Goal: Task Accomplishment & Management: Use online tool/utility

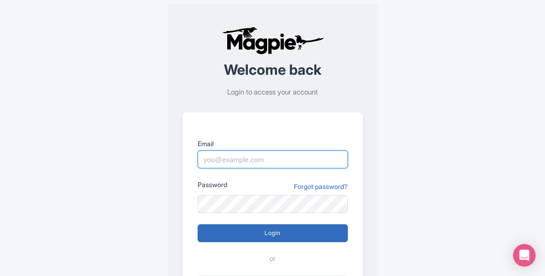
type input "marketing@sailthephoenix.com"
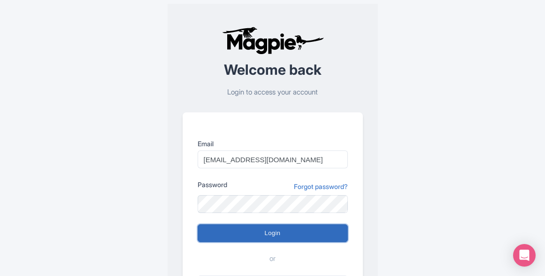
click at [255, 228] on input "Login" at bounding box center [273, 233] width 150 height 18
type input "Logging in..."
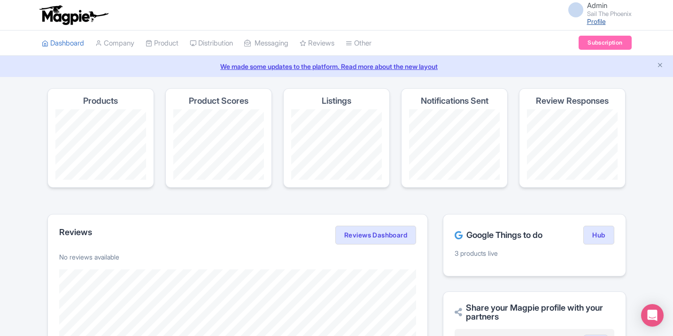
click at [597, 22] on link "Profile" at bounding box center [596, 21] width 19 height 8
click at [596, 40] on link "Subscription" at bounding box center [604, 43] width 53 height 14
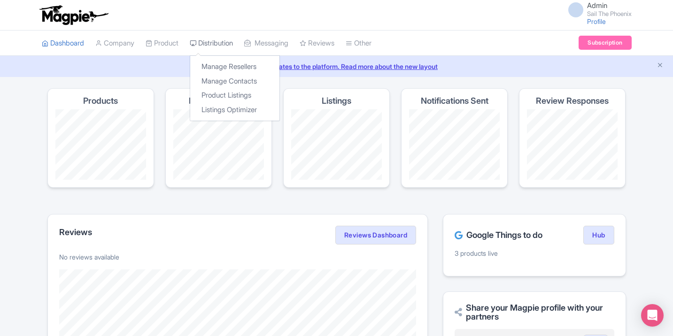
click at [212, 46] on link "Distribution" at bounding box center [211, 44] width 43 height 26
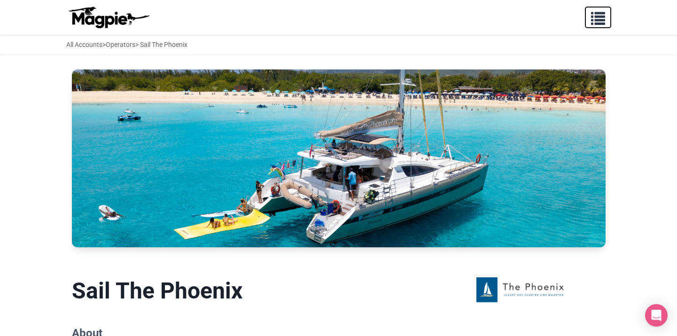
click at [605, 18] on button "button" at bounding box center [598, 18] width 26 height 22
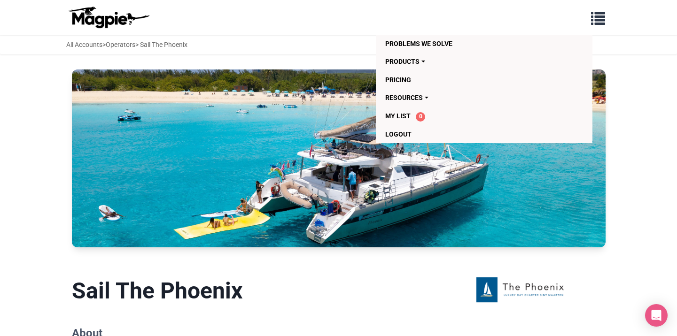
click at [308, 25] on div "Problems we solve Products Content Management and Distribution Magpie for Resel…" at bounding box center [338, 17] width 563 height 27
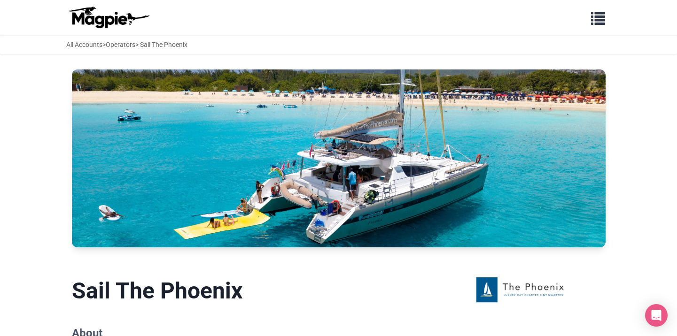
click at [97, 14] on img at bounding box center [108, 17] width 85 height 23
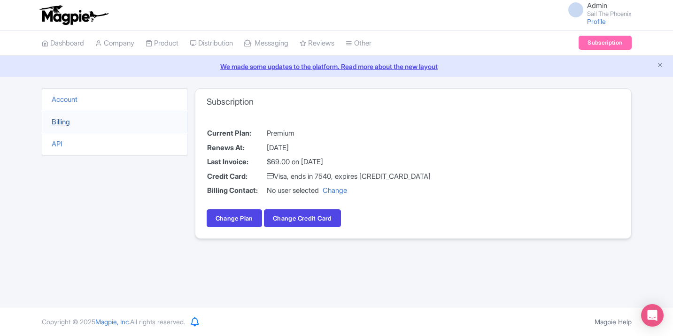
click at [62, 120] on link "Billing" at bounding box center [61, 121] width 18 height 9
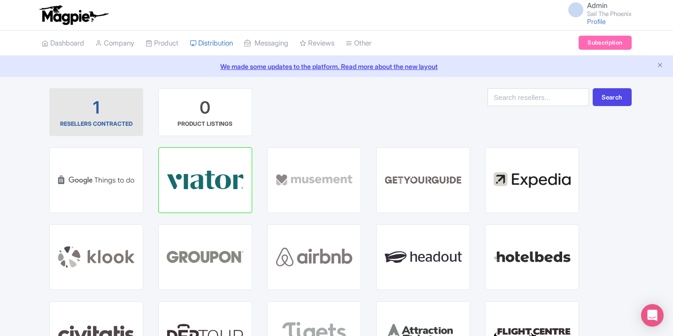
click at [113, 107] on div "1 RESELLERS CONTRACTED" at bounding box center [96, 112] width 78 height 32
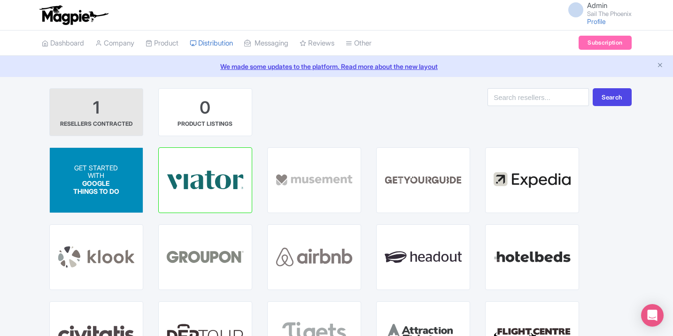
click at [89, 174] on p "WITH" at bounding box center [96, 176] width 46 height 8
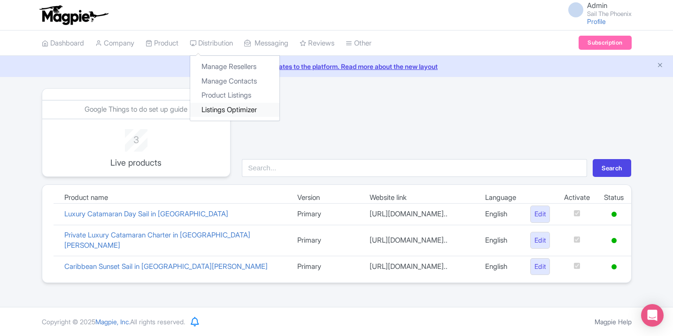
click at [224, 109] on link "Listings Optimizer" at bounding box center [234, 110] width 89 height 15
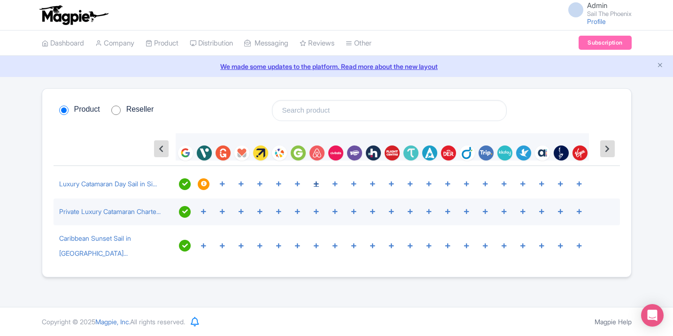
click at [316, 183] on icon at bounding box center [316, 184] width 5 height 6
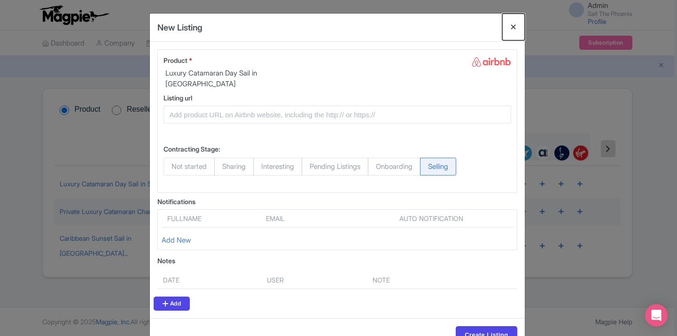
click at [510, 27] on button "Close" at bounding box center [513, 27] width 23 height 27
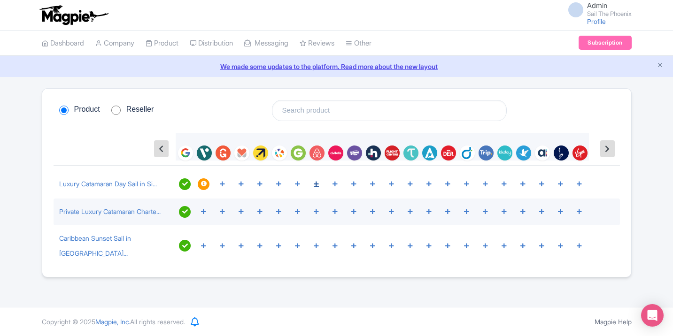
click at [314, 185] on icon at bounding box center [316, 184] width 5 height 6
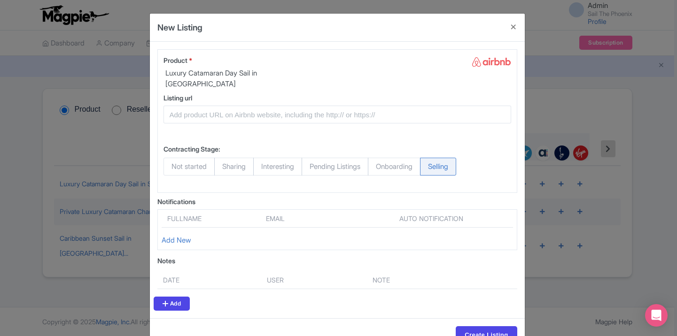
scroll to position [18, 0]
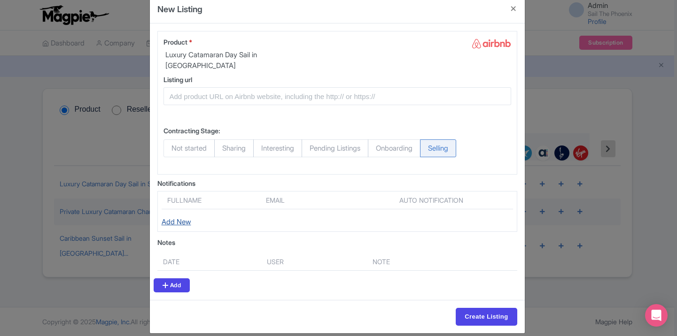
click at [179, 217] on link "Add New" at bounding box center [177, 221] width 30 height 9
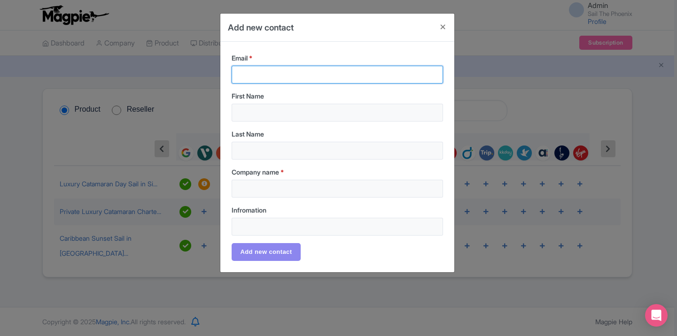
click at [347, 71] on input "Email *" at bounding box center [336, 75] width 211 height 18
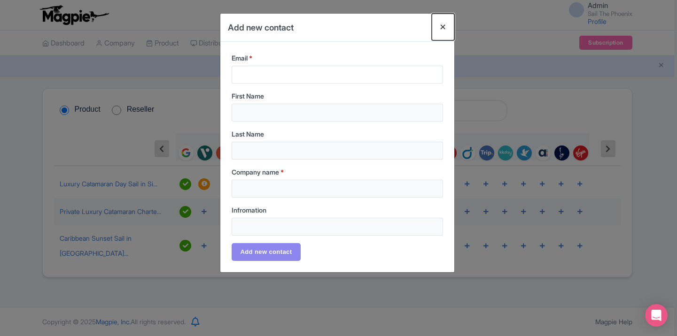
click at [444, 28] on button "Close" at bounding box center [442, 27] width 23 height 27
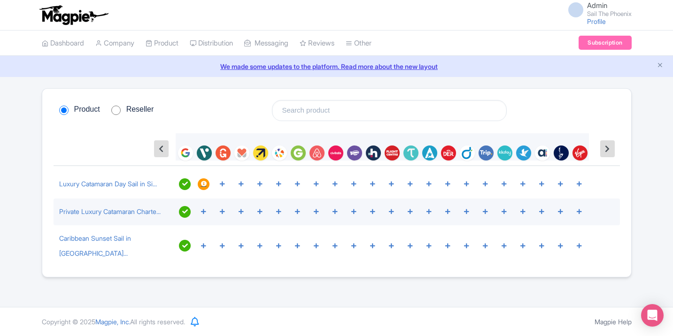
click at [206, 185] on icon at bounding box center [204, 184] width 6 height 6
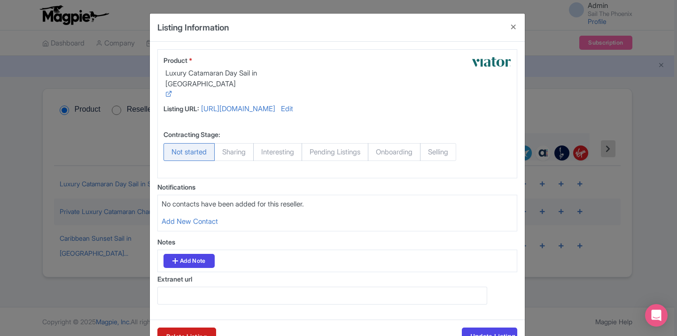
click at [452, 161] on span "Selling" at bounding box center [438, 152] width 36 height 18
click at [429, 153] on input "Selling" at bounding box center [424, 147] width 9 height 9
radio input "true"
click at [514, 27] on button "Close" at bounding box center [513, 27] width 23 height 27
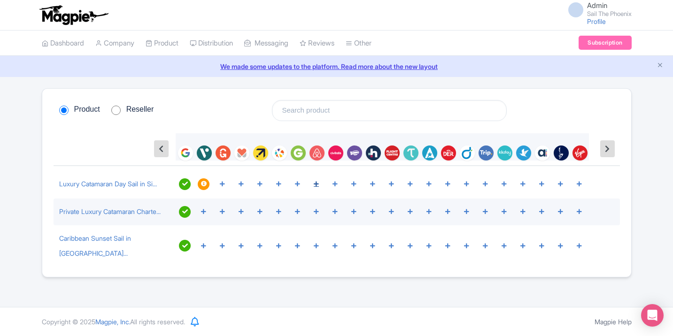
click at [321, 183] on div at bounding box center [316, 184] width 12 height 12
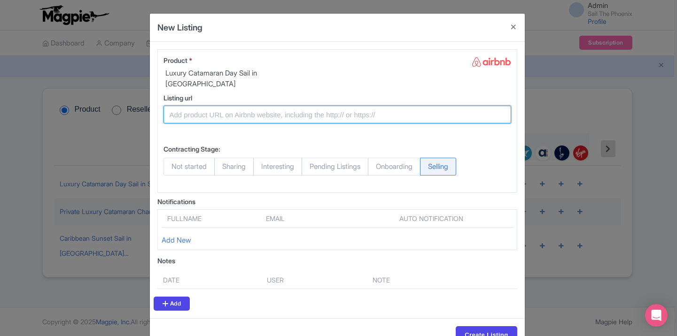
click at [247, 107] on input "Listing url" at bounding box center [336, 115] width 347 height 18
paste input "https://www.sailthephoenix.com/luxury-day-sail"
type input "https://www.sailthephoenix.com/luxury-day-sail"
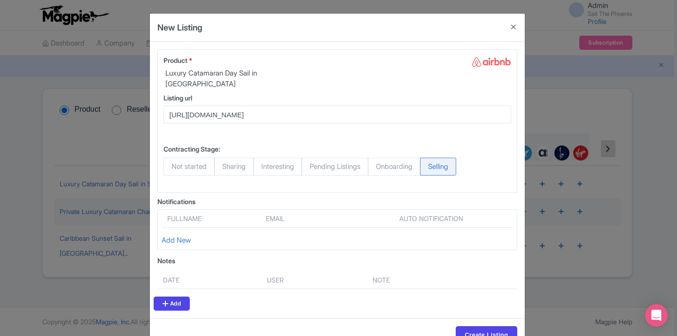
click at [199, 158] on span "Not started" at bounding box center [188, 167] width 51 height 18
click at [173, 158] on input "Not started" at bounding box center [167, 162] width 9 height 9
radio input "true"
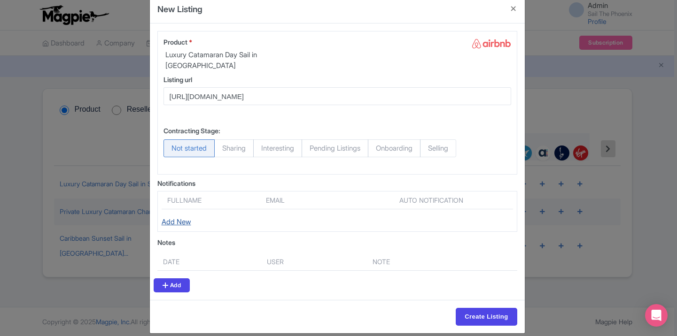
click at [186, 217] on link "Add New" at bounding box center [177, 221] width 30 height 9
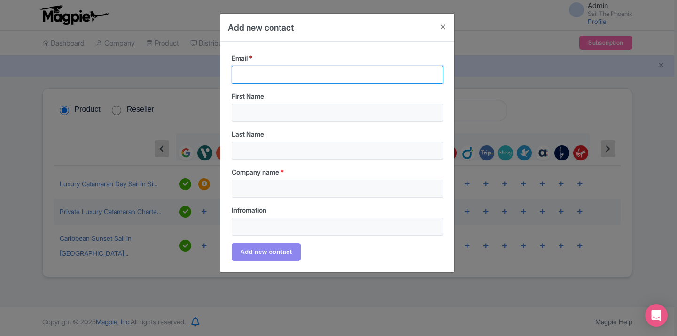
click at [273, 77] on input "Email *" at bounding box center [336, 75] width 211 height 18
type input "Marketing@sailthephoenix.com"
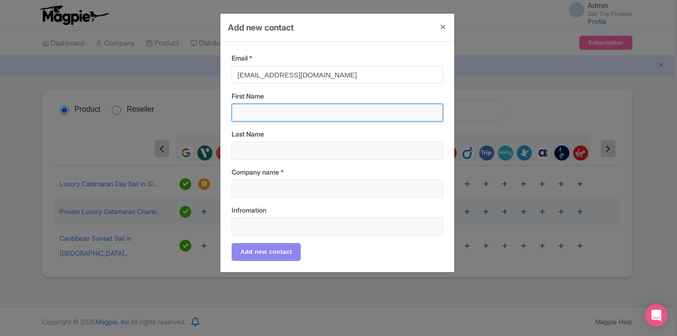
type input "Airbnb"
type input "Megan"
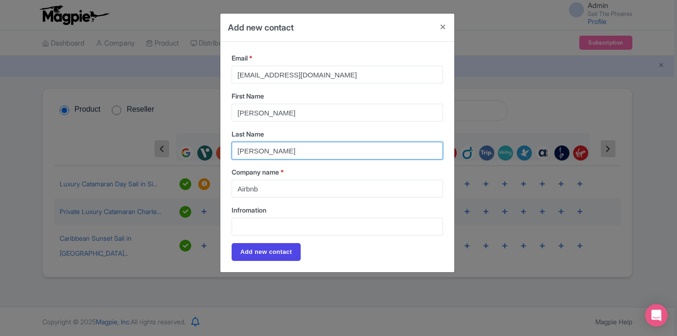
type input "Matthews"
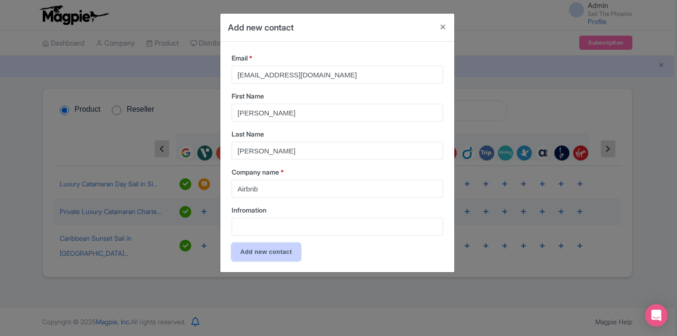
click at [272, 252] on input "Add new contact" at bounding box center [265, 252] width 69 height 18
type input "Add new contact"
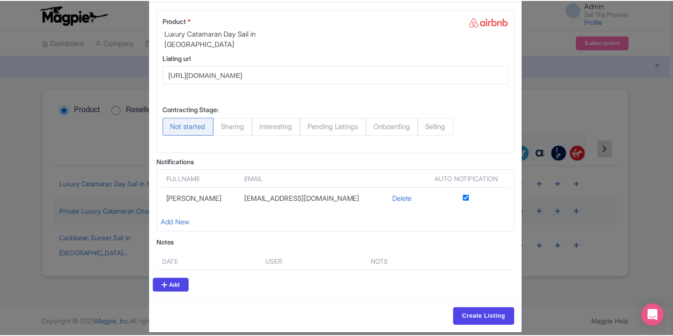
scroll to position [0, 0]
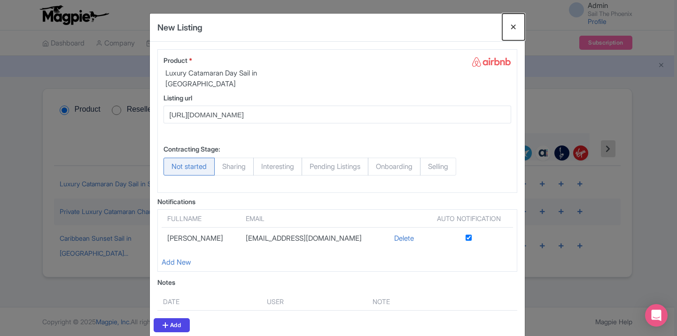
click at [510, 31] on button "Close" at bounding box center [513, 27] width 23 height 27
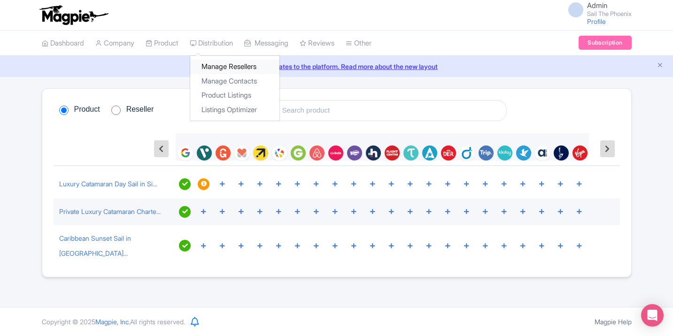
click at [216, 65] on link "Manage Resellers" at bounding box center [234, 67] width 89 height 15
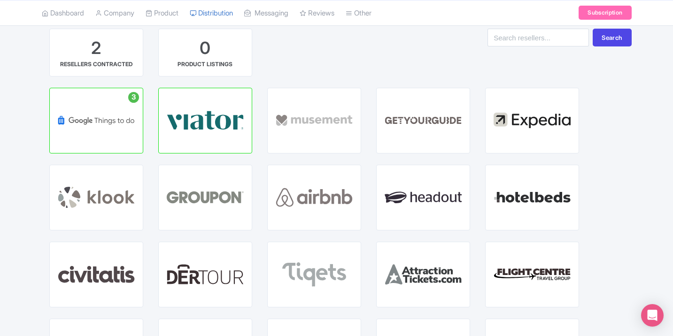
scroll to position [81, 0]
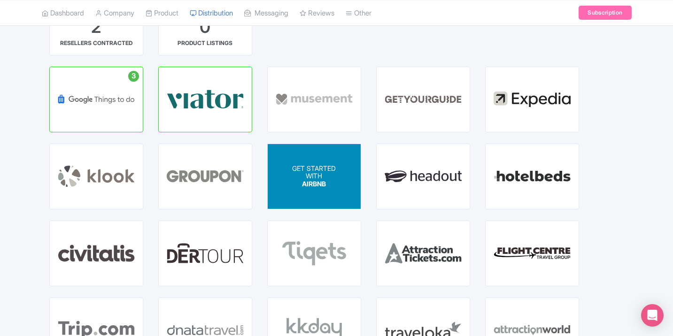
click at [325, 165] on span "GET STARTED" at bounding box center [314, 168] width 44 height 8
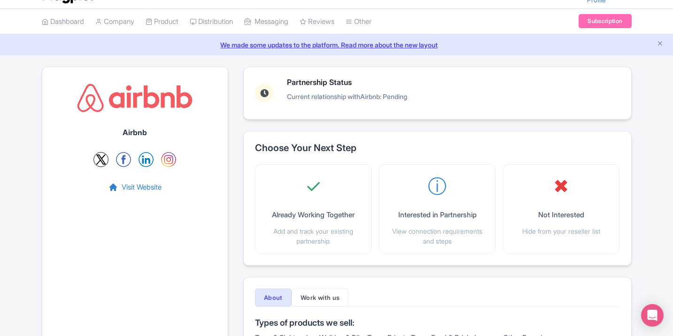
scroll to position [23, 0]
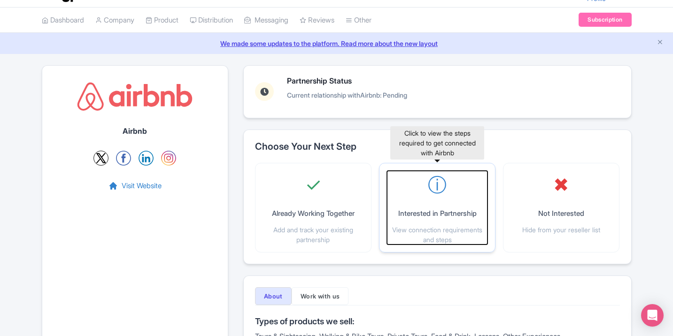
click at [420, 186] on div "ⓘ Interested in Partnership View connection requirements and steps" at bounding box center [437, 208] width 100 height 74
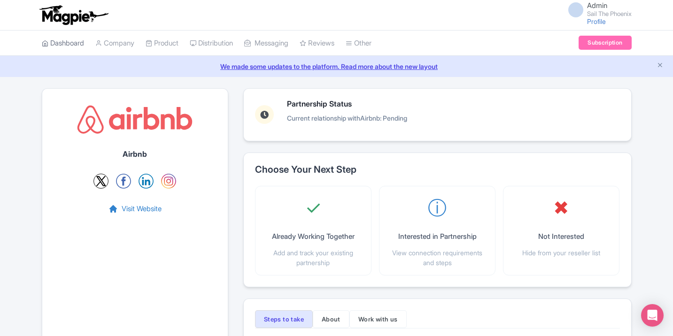
click at [69, 44] on link "Dashboard" at bounding box center [63, 44] width 42 height 26
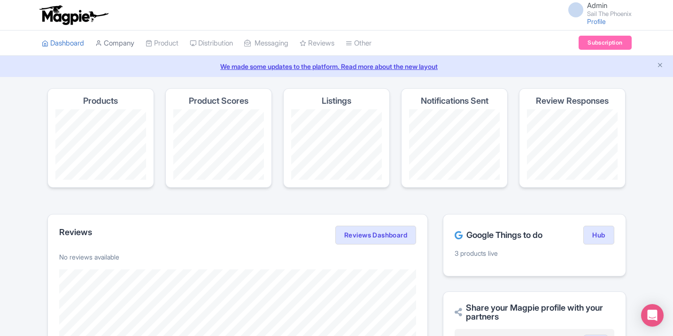
click at [119, 47] on link "Company" at bounding box center [114, 44] width 39 height 26
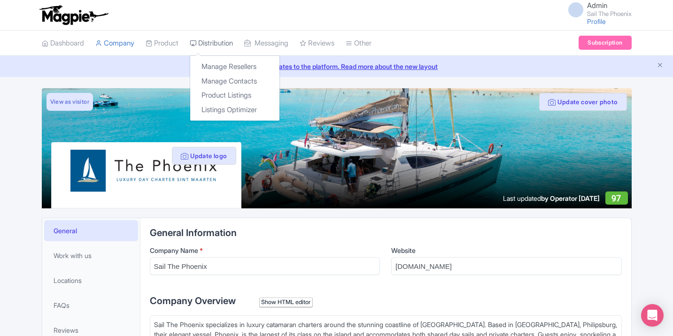
click at [220, 44] on link "Distribution" at bounding box center [211, 44] width 43 height 26
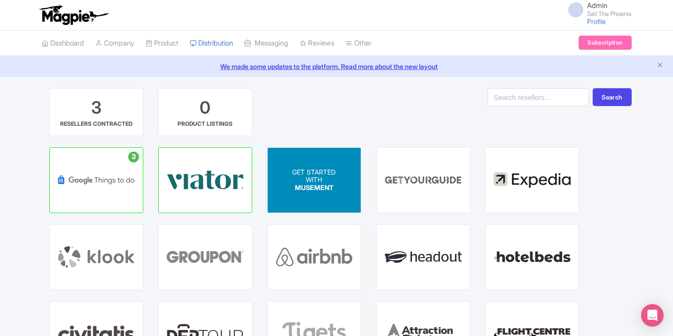
click at [350, 185] on div "GET STARTED WITH MUSEMENT" at bounding box center [314, 180] width 93 height 65
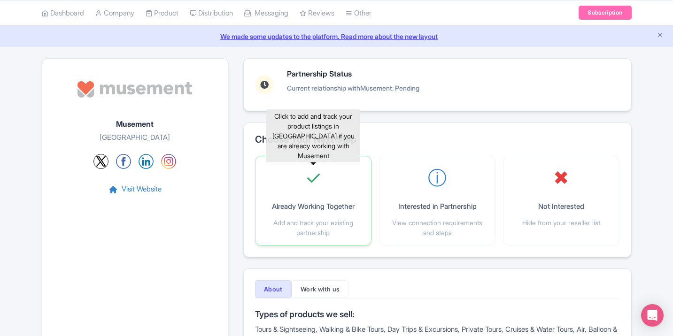
scroll to position [35, 0]
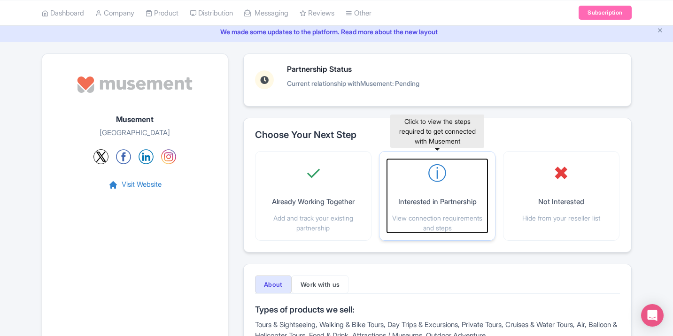
click at [408, 191] on div "ⓘ Interested in Partnership View connection requirements and steps" at bounding box center [437, 196] width 100 height 74
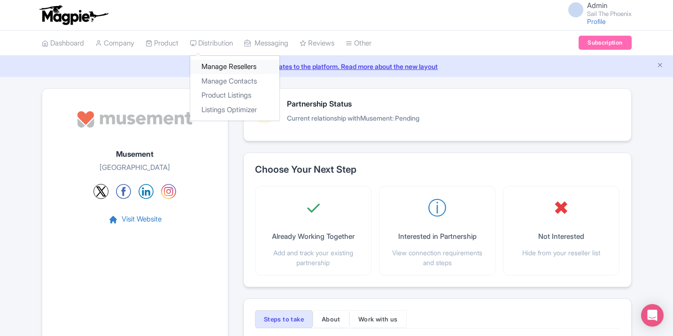
click at [222, 63] on link "Manage Resellers" at bounding box center [234, 67] width 89 height 15
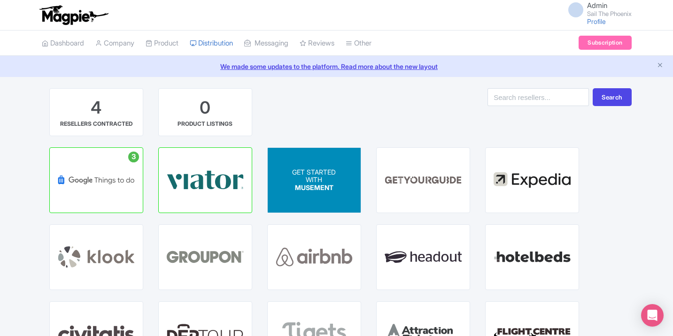
click at [340, 184] on div "GET STARTED WITH MUSEMENT" at bounding box center [314, 180] width 93 height 65
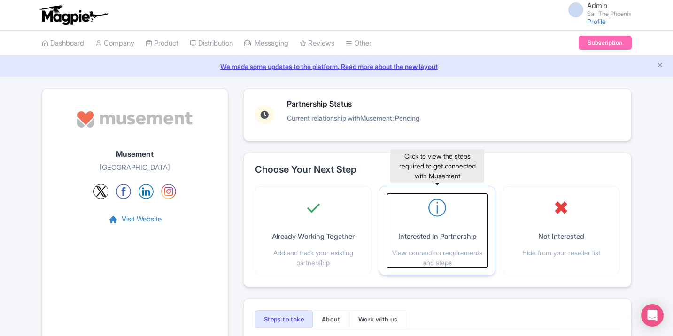
click at [424, 216] on div "ⓘ Interested in Partnership View connection requirements and steps" at bounding box center [437, 231] width 100 height 74
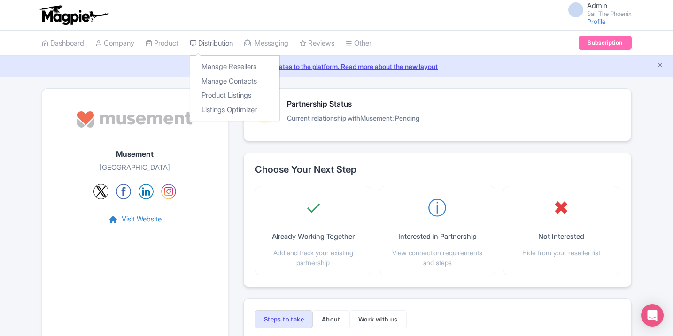
click at [215, 43] on link "Distribution" at bounding box center [211, 44] width 43 height 26
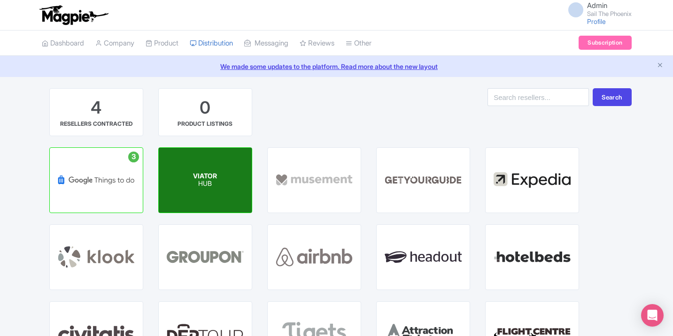
click at [233, 183] on div "VIATOR HUB" at bounding box center [205, 180] width 93 height 65
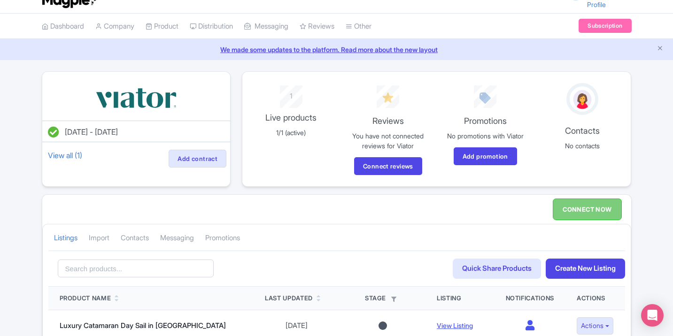
scroll to position [21, 0]
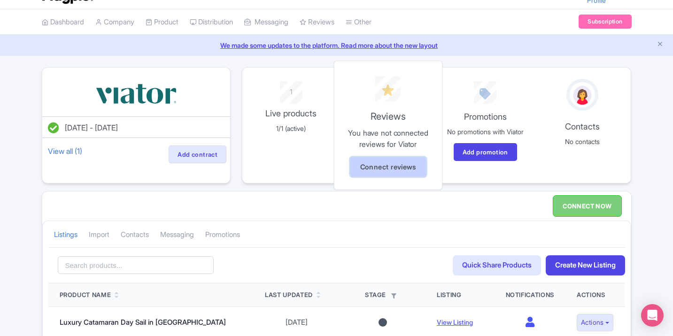
click at [387, 165] on link "Connect reviews" at bounding box center [388, 167] width 76 height 20
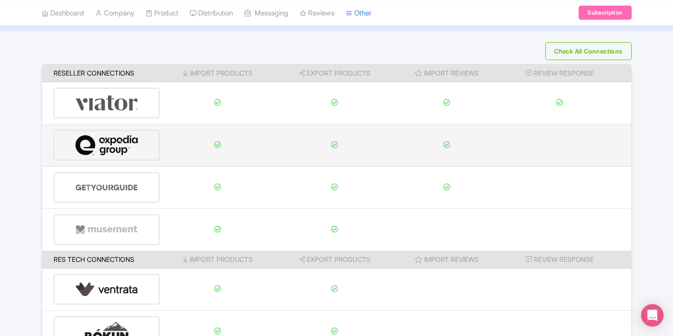
scroll to position [53, 0]
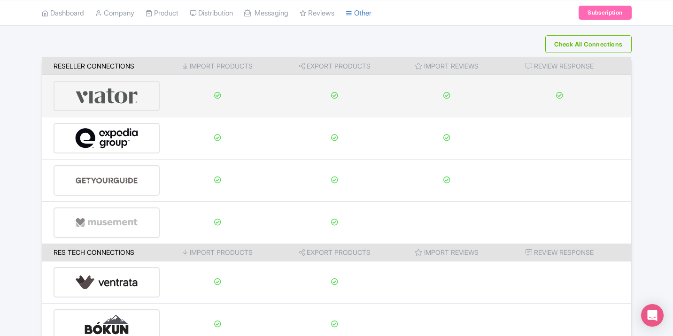
click at [128, 105] on img at bounding box center [106, 96] width 63 height 29
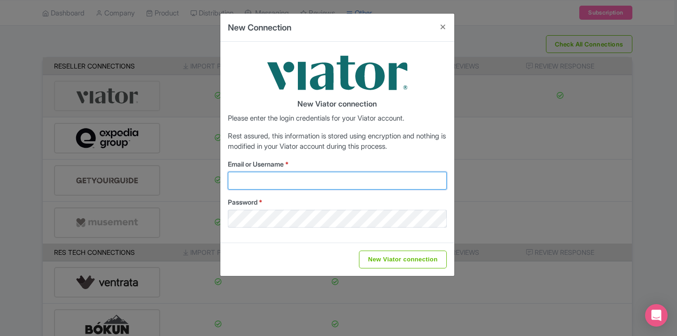
type input "marketing@sailthephoenix.com"
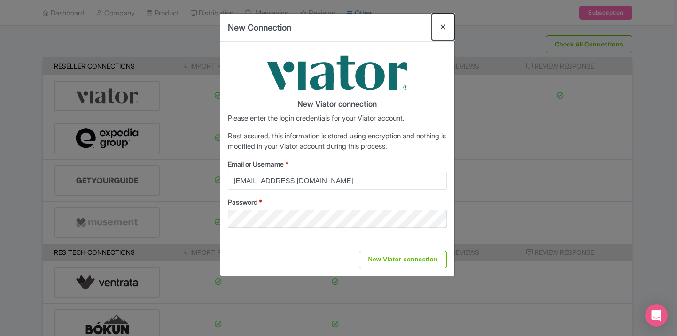
click at [441, 23] on button "Close" at bounding box center [442, 27] width 23 height 27
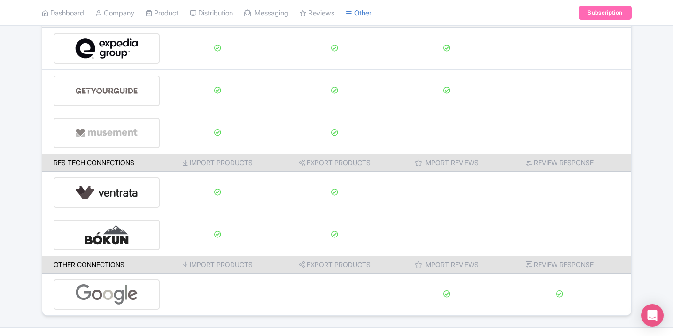
scroll to position [163, 0]
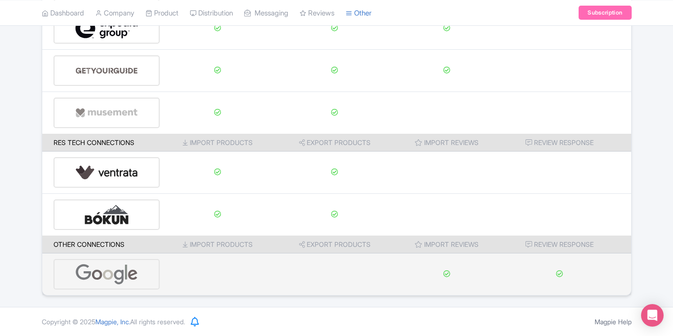
click at [448, 273] on icon at bounding box center [446, 273] width 7 height 7
click at [141, 273] on div at bounding box center [107, 274] width 107 height 31
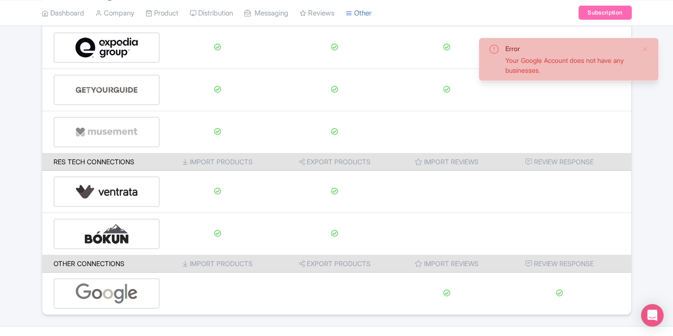
scroll to position [163, 0]
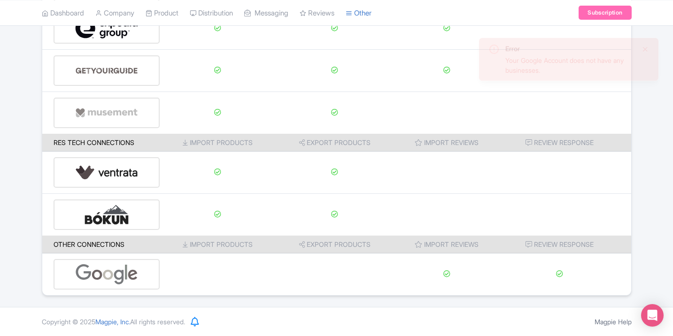
click at [648, 53] on div "Error Your Google Account does not have any businesses. Check All Connections R…" at bounding box center [336, 110] width 673 height 370
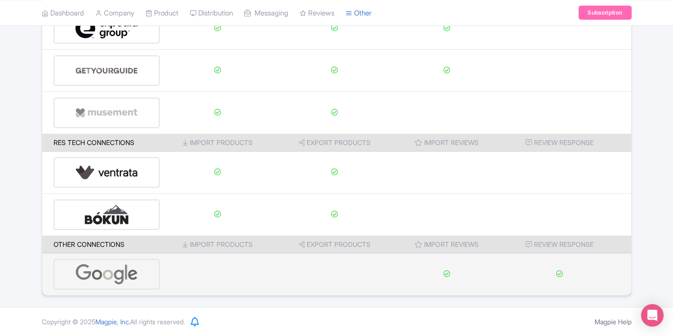
click at [447, 275] on icon at bounding box center [446, 273] width 7 height 7
click at [142, 277] on div at bounding box center [107, 274] width 107 height 31
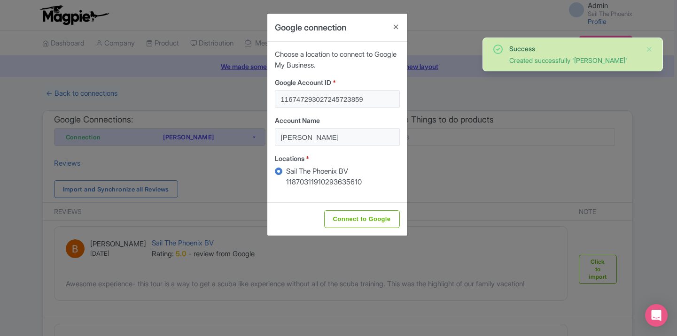
click at [290, 173] on label "Sail The Phoenix BV 11870311910293635610" at bounding box center [343, 176] width 114 height 21
click at [290, 173] on input "Sail The Phoenix BV 11870311910293635610" at bounding box center [290, 170] width 9 height 9
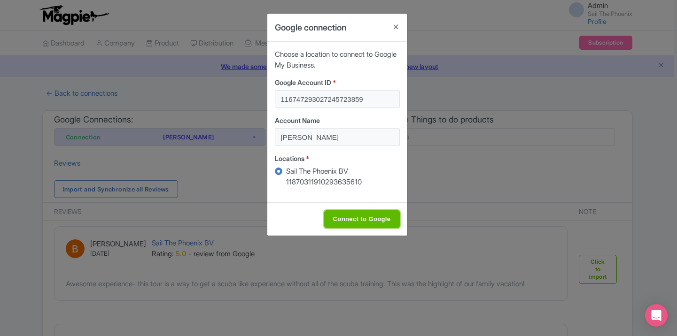
click at [349, 217] on input "Connect to Google" at bounding box center [362, 219] width 76 height 18
type input "Connect to Google"
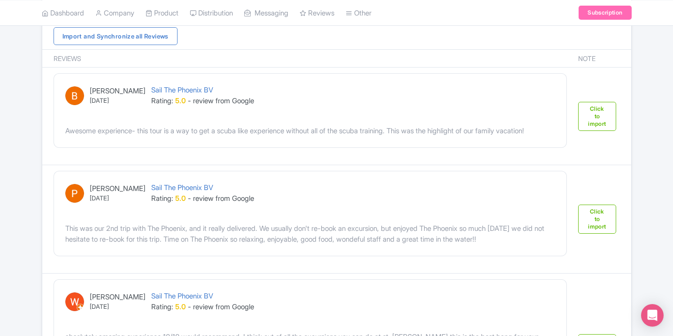
scroll to position [173, 0]
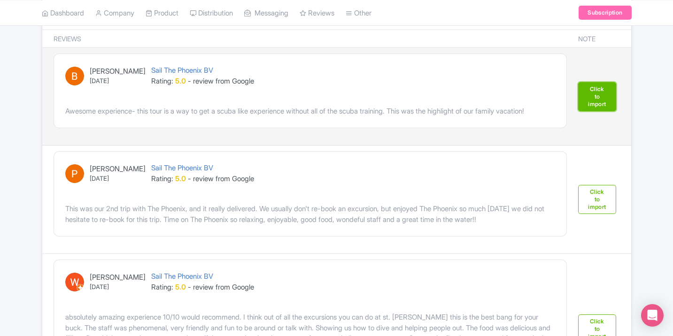
click at [593, 101] on link "Click to import" at bounding box center [597, 96] width 38 height 29
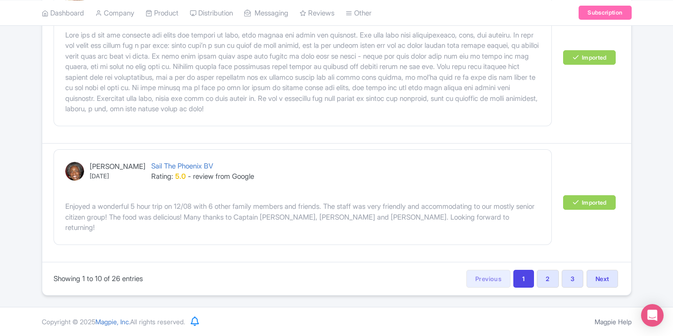
scroll to position [1468, 0]
click at [544, 279] on link "2" at bounding box center [548, 279] width 22 height 18
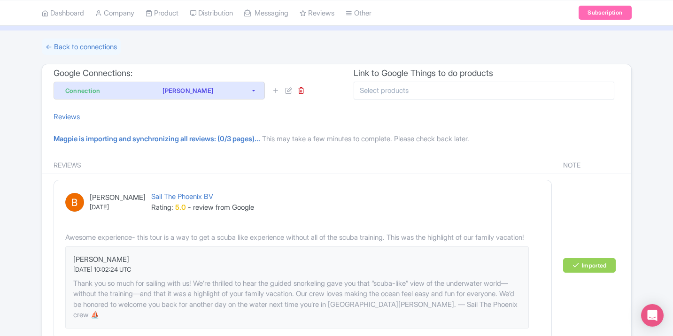
scroll to position [0, 0]
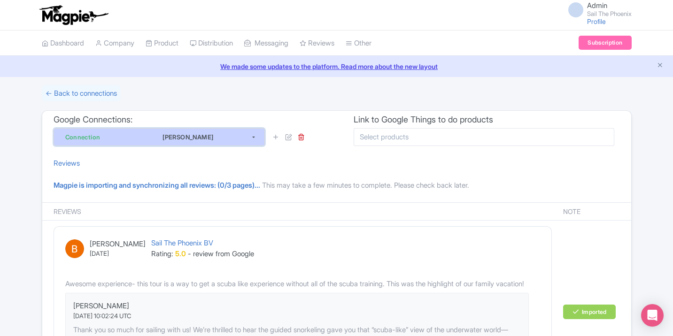
click at [244, 140] on div "[PERSON_NAME]" at bounding box center [187, 136] width 125 height 11
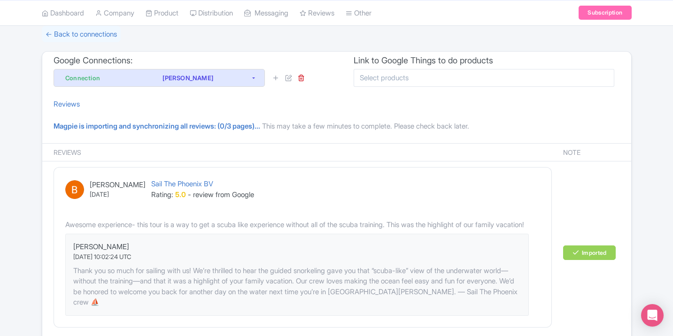
scroll to position [61, 0]
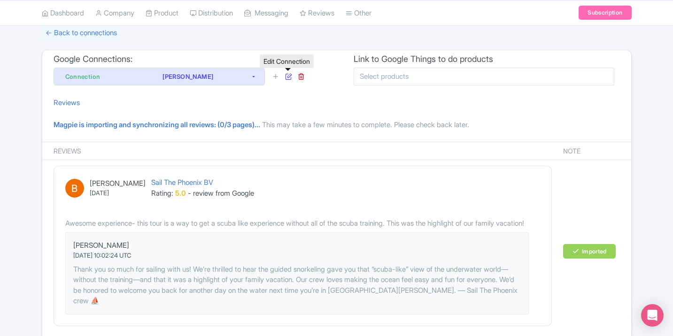
click at [287, 77] on icon at bounding box center [288, 76] width 7 height 7
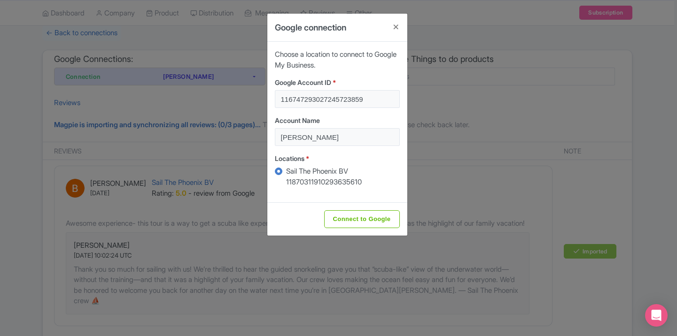
click at [336, 170] on label "Sail The Phoenix BV 11870311910293635610" at bounding box center [343, 176] width 114 height 21
click at [295, 170] on input "Sail The Phoenix BV 11870311910293635610" at bounding box center [290, 170] width 9 height 9
click at [396, 23] on button "Close" at bounding box center [396, 27] width 23 height 27
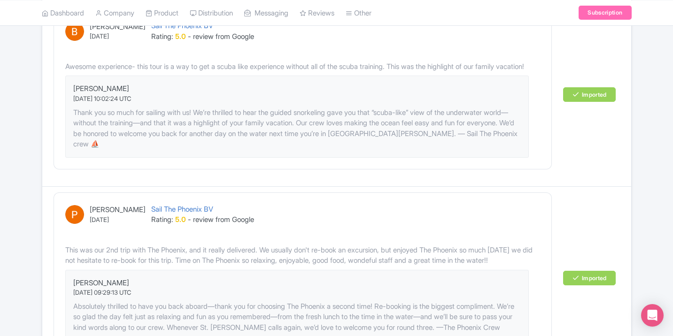
scroll to position [0, 0]
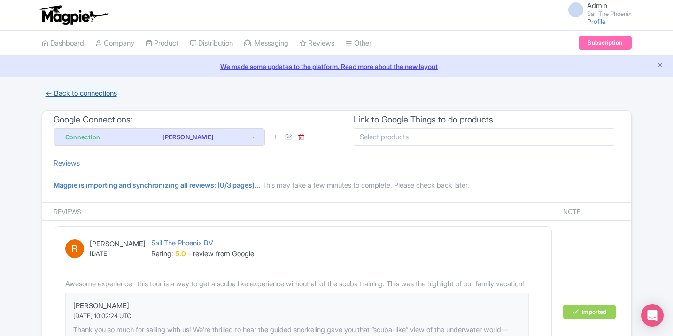
click at [109, 94] on link "← Back to connections" at bounding box center [81, 93] width 79 height 16
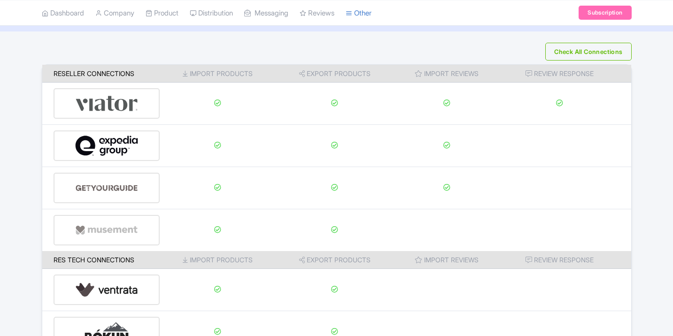
scroll to position [163, 0]
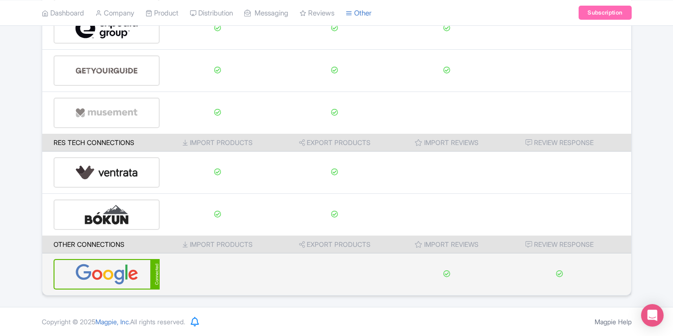
click at [560, 274] on icon at bounding box center [559, 273] width 7 height 7
click at [143, 269] on div "Connected" at bounding box center [107, 274] width 107 height 31
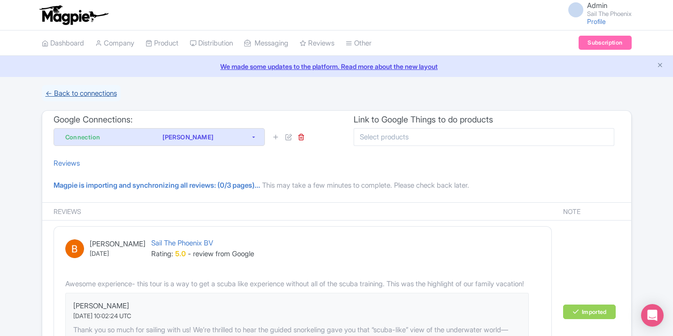
click at [69, 96] on link "← Back to connections" at bounding box center [81, 93] width 79 height 16
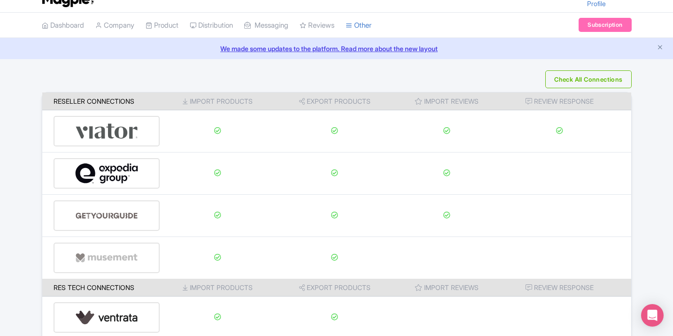
scroll to position [17, 0]
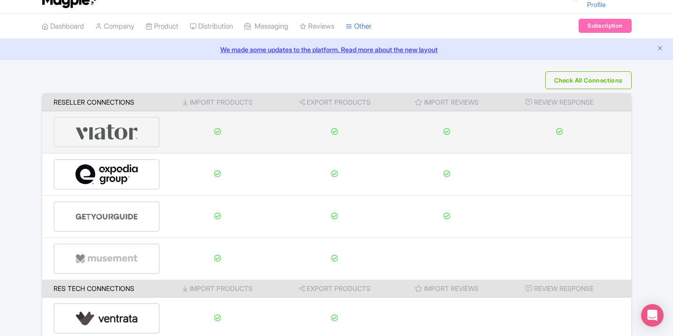
click at [144, 132] on div at bounding box center [107, 132] width 107 height 31
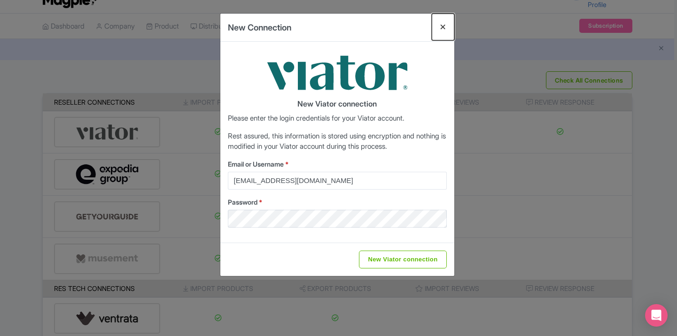
click at [443, 27] on button "Close" at bounding box center [442, 27] width 23 height 27
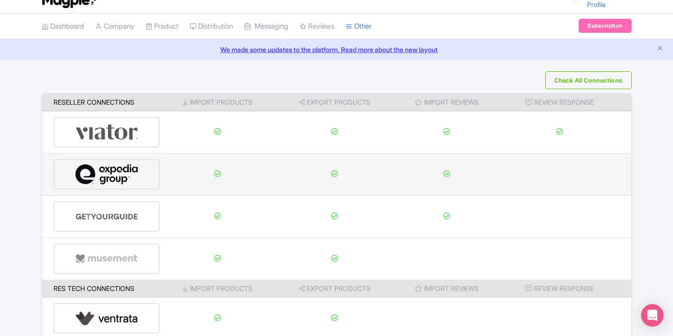
click at [111, 185] on img at bounding box center [106, 174] width 63 height 29
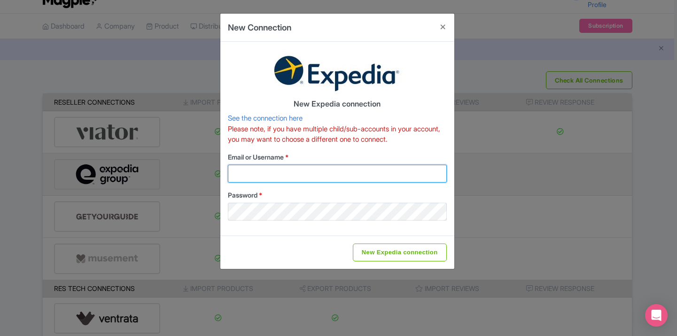
type input "marketing@sailthephoenix.com"
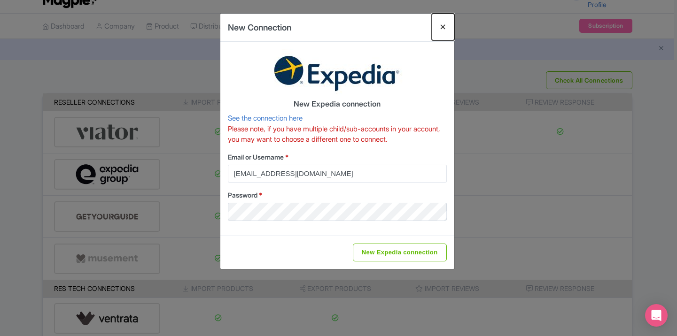
click at [443, 24] on button "Close" at bounding box center [442, 27] width 23 height 27
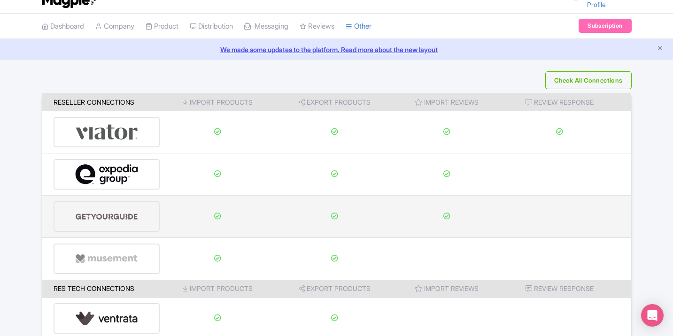
click at [139, 223] on div at bounding box center [107, 216] width 107 height 31
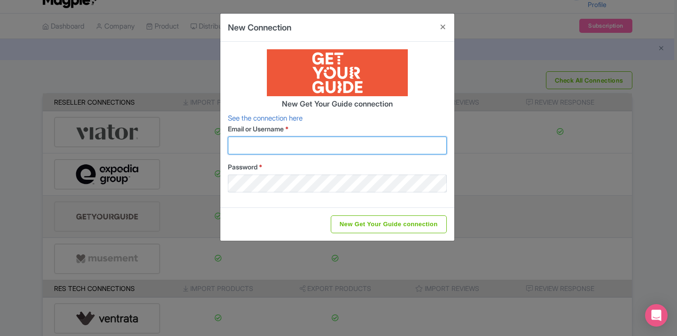
type input "marketing@sailthephoenix.com"
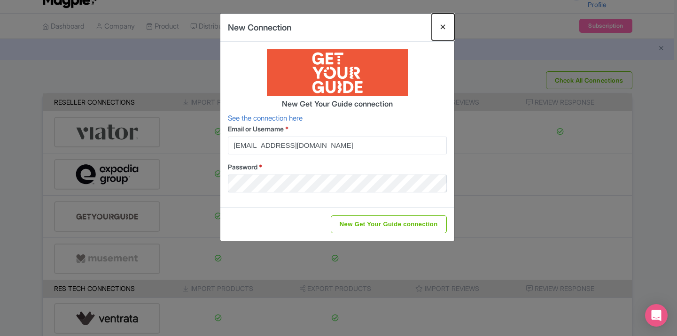
click at [448, 21] on button "Close" at bounding box center [442, 27] width 23 height 27
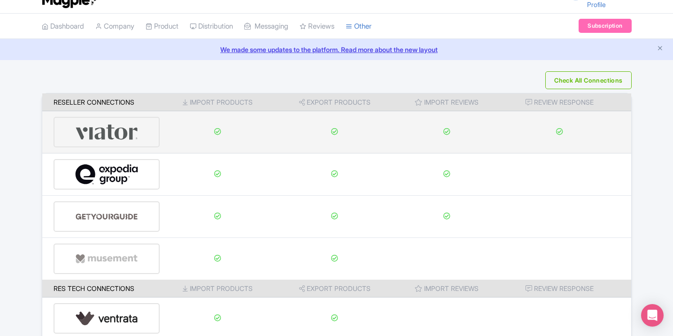
click at [126, 134] on img at bounding box center [106, 132] width 63 height 29
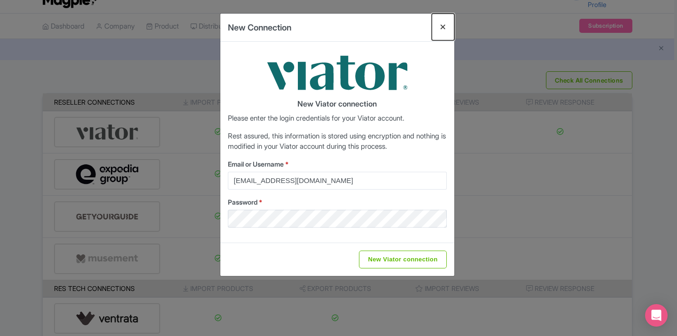
click at [438, 27] on button "Close" at bounding box center [442, 27] width 23 height 27
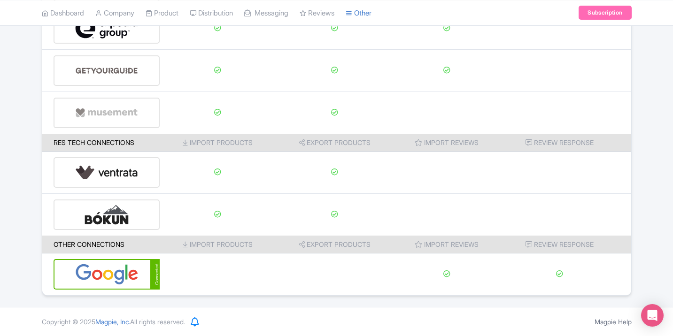
scroll to position [0, 0]
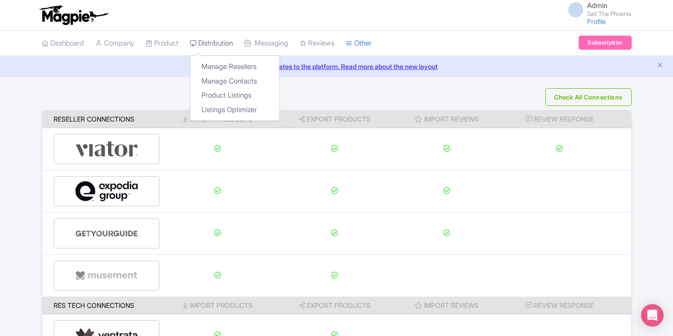
click at [207, 46] on link "Distribution" at bounding box center [211, 44] width 43 height 26
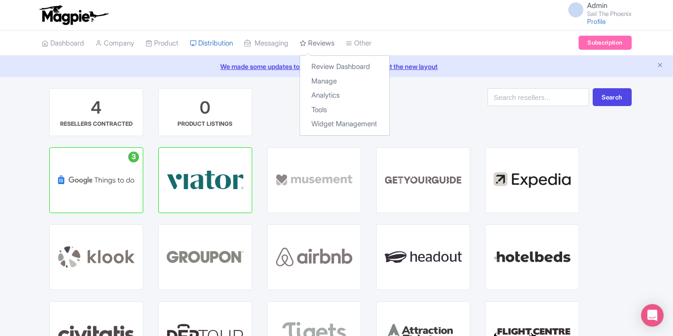
click at [319, 44] on link "Reviews" at bounding box center [317, 44] width 35 height 26
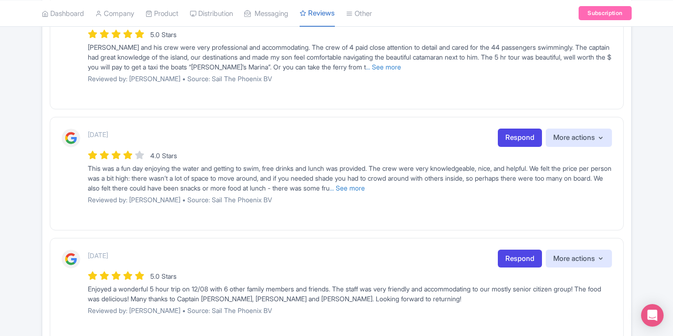
scroll to position [1211, 0]
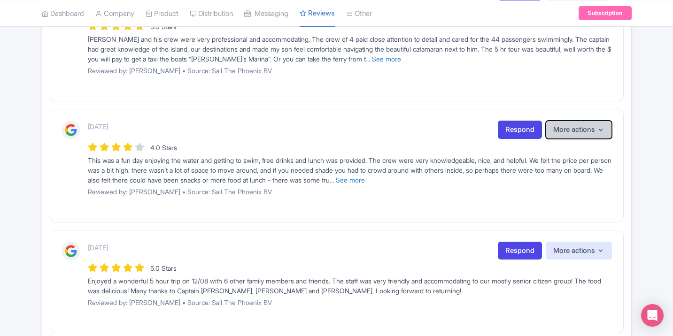
click at [606, 139] on button "More actions" at bounding box center [579, 130] width 66 height 18
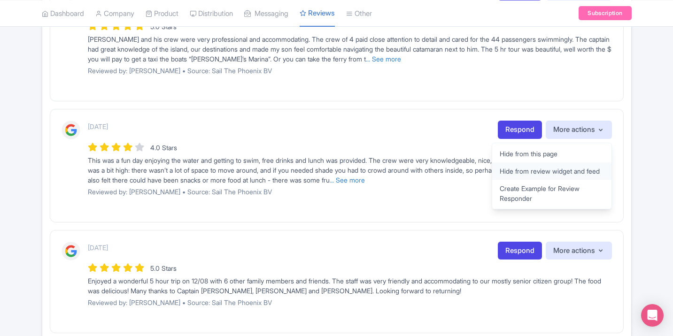
click at [561, 180] on link "Hide from review widget and feed" at bounding box center [551, 170] width 119 height 17
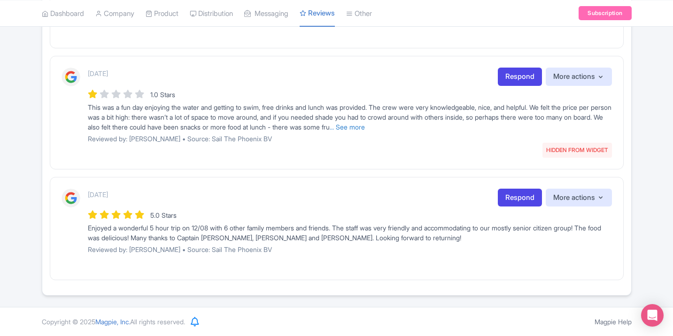
scroll to position [1270, 0]
click at [365, 131] on link "... See more" at bounding box center [347, 127] width 35 height 8
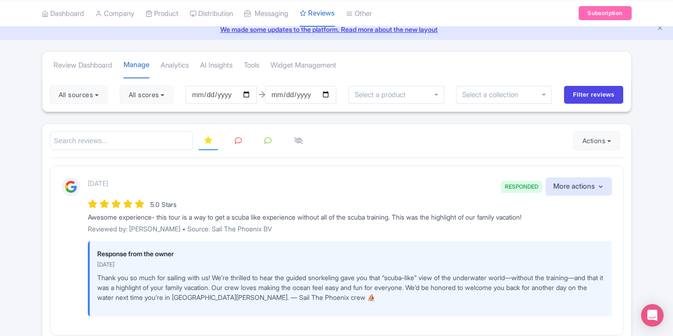
scroll to position [0, 0]
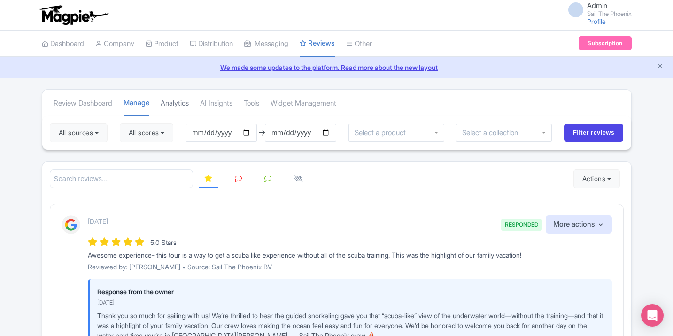
click at [176, 107] on link "Analytics" at bounding box center [175, 104] width 28 height 26
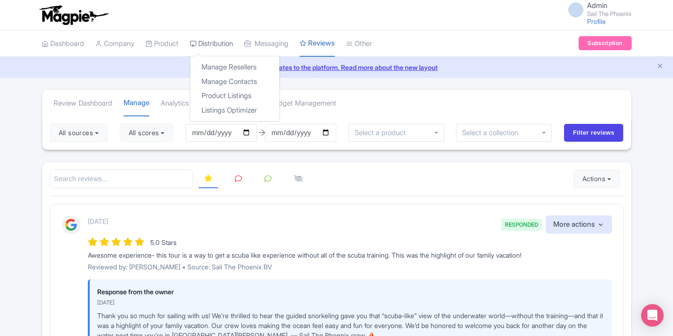
click at [216, 47] on link "Distribution" at bounding box center [211, 44] width 43 height 26
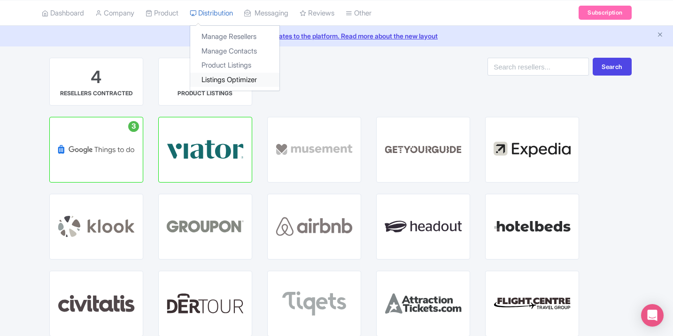
scroll to position [31, 0]
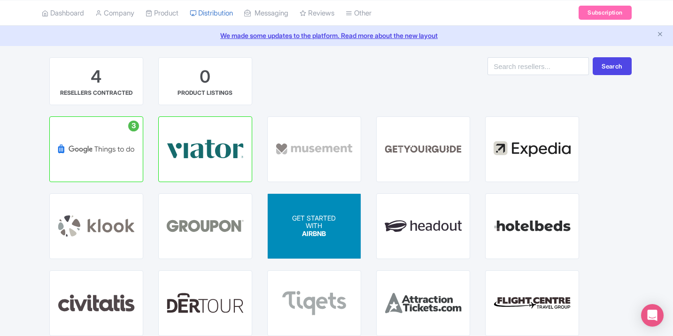
click at [304, 217] on span "GET STARTED" at bounding box center [314, 218] width 44 height 8
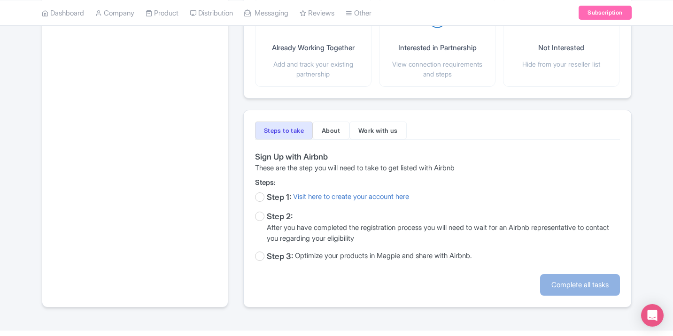
scroll to position [212, 0]
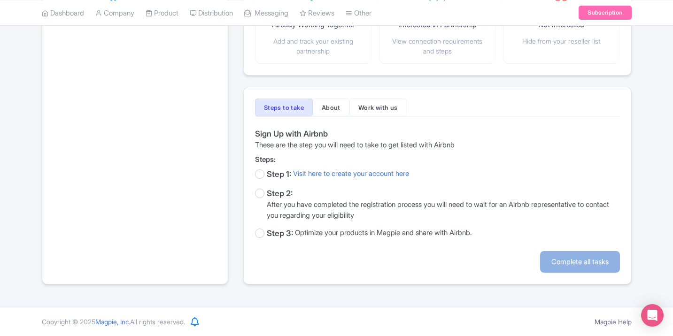
click at [275, 177] on div "Step 1:" at bounding box center [279, 175] width 24 height 12
click at [259, 174] on label at bounding box center [259, 173] width 9 height 9
click at [259, 174] on input "checkbox" at bounding box center [258, 175] width 6 height 12
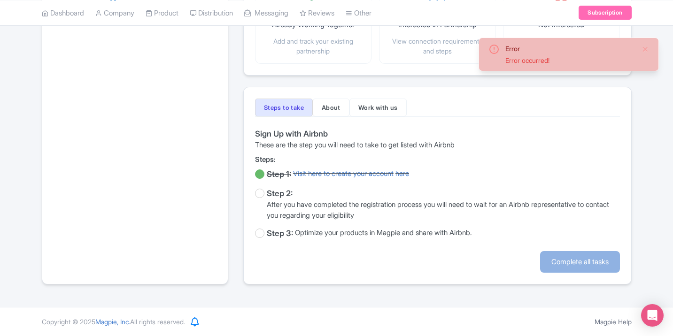
click at [259, 174] on label at bounding box center [259, 173] width 9 height 9
click at [259, 174] on input "checkbox" at bounding box center [258, 175] width 6 height 12
checkbox input "false"
click at [317, 177] on link "Visit here to create your account" at bounding box center [343, 175] width 100 height 12
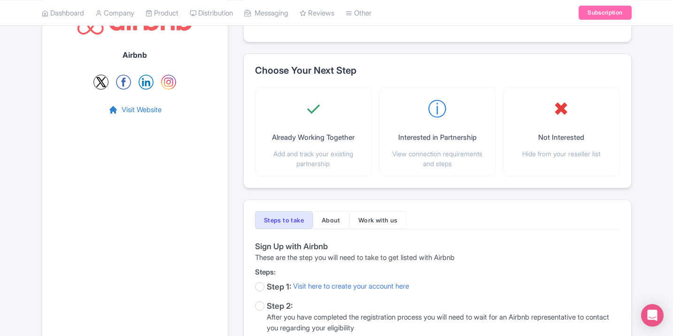
scroll to position [0, 0]
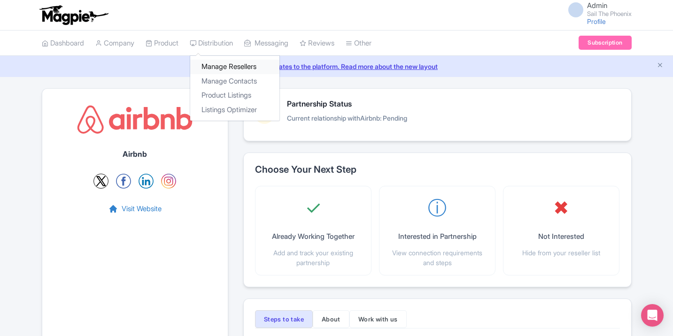
click at [227, 67] on link "Manage Resellers" at bounding box center [234, 67] width 89 height 15
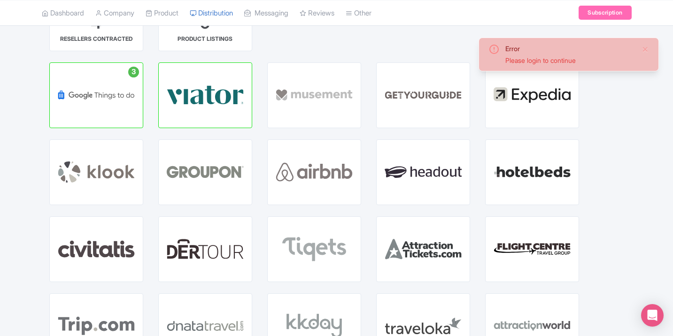
scroll to position [77, 0]
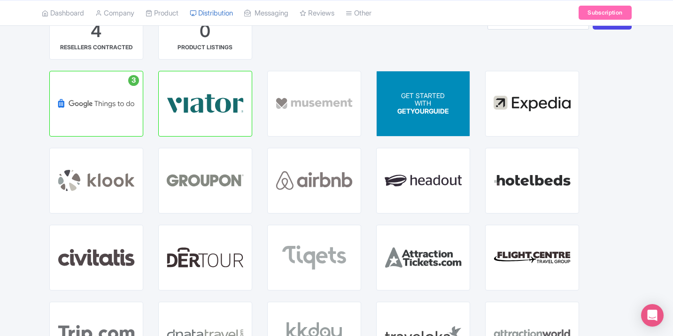
click at [452, 107] on div "GET STARTED WITH GETYOURGUIDE" at bounding box center [423, 103] width 93 height 65
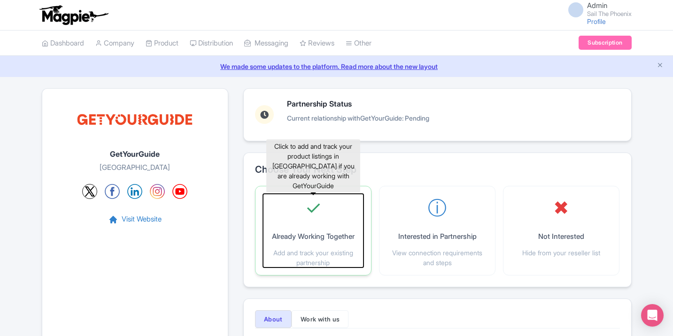
click at [331, 234] on p "Already Working Together" at bounding box center [313, 236] width 83 height 11
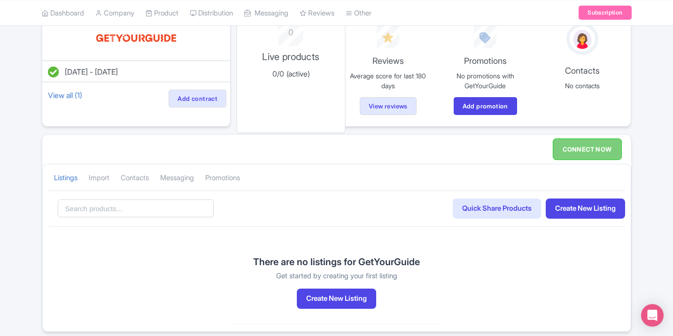
scroll to position [113, 0]
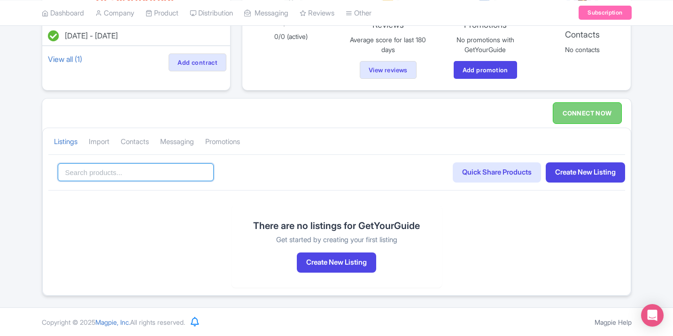
click at [191, 174] on input "search" at bounding box center [136, 172] width 156 height 18
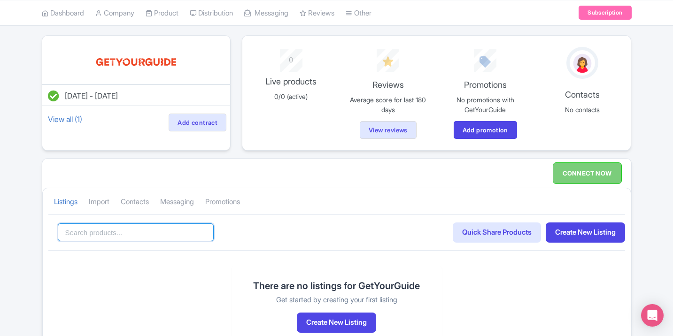
scroll to position [31, 0]
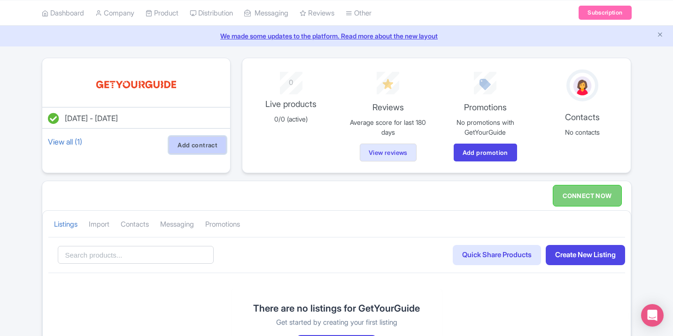
click at [187, 149] on link "Add contract" at bounding box center [198, 145] width 58 height 18
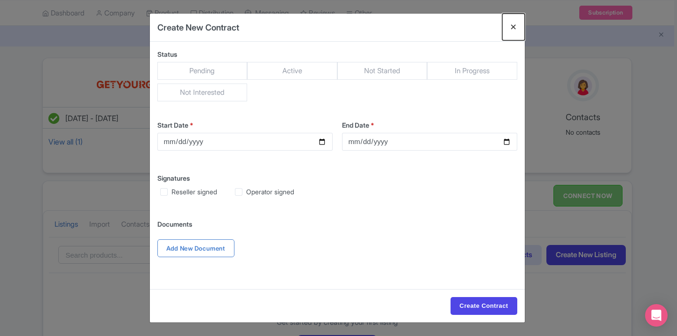
click at [512, 26] on button "Close" at bounding box center [513, 27] width 23 height 27
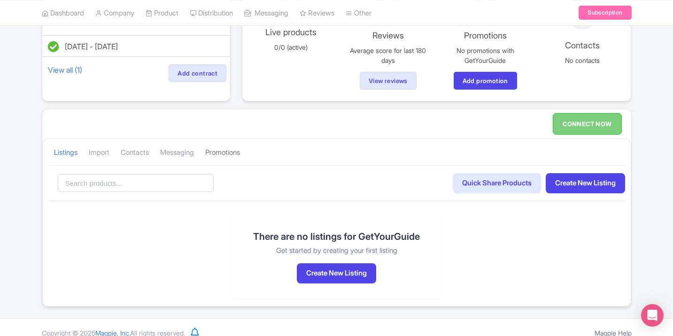
scroll to position [113, 0]
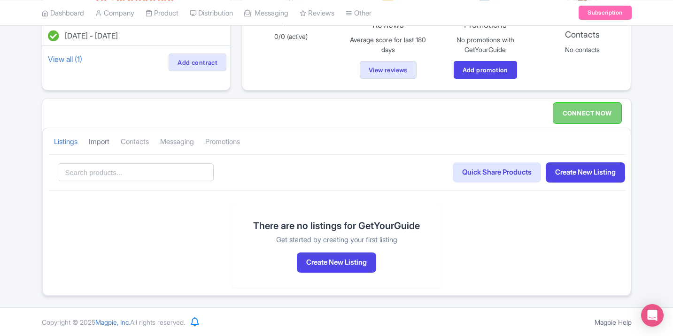
click at [108, 144] on link "Import" at bounding box center [99, 142] width 21 height 26
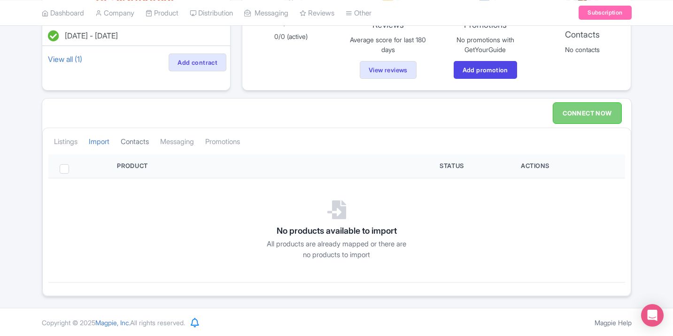
click at [131, 142] on link "Contacts" at bounding box center [135, 142] width 28 height 26
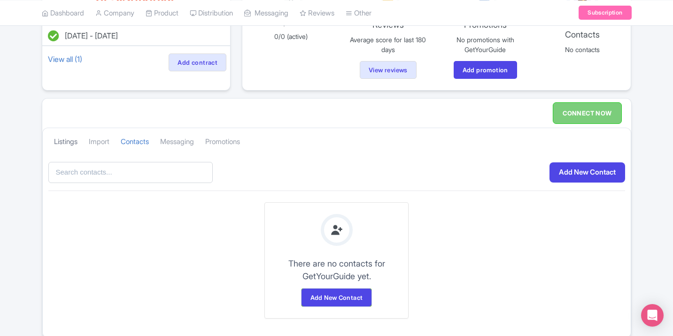
click at [54, 142] on link "Listings" at bounding box center [65, 142] width 23 height 26
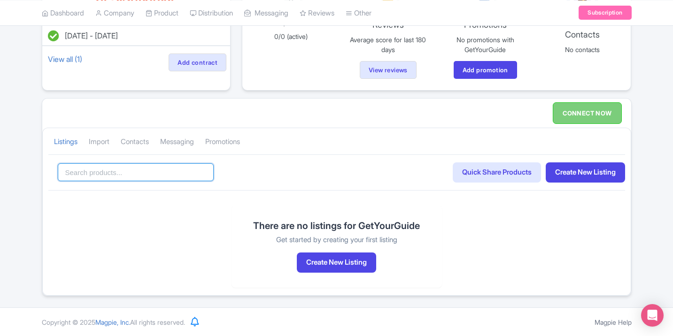
click at [123, 169] on input "search" at bounding box center [136, 172] width 156 height 18
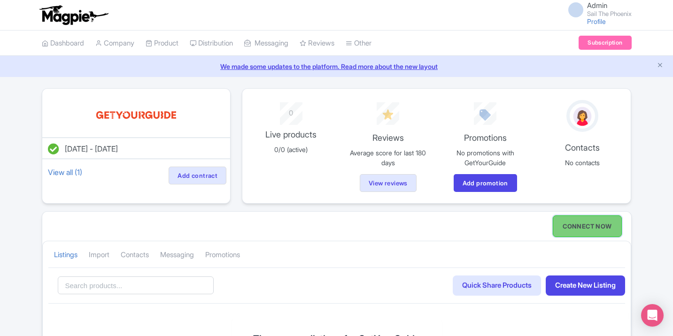
click at [567, 224] on link "CONNECT NOW" at bounding box center [587, 227] width 69 height 22
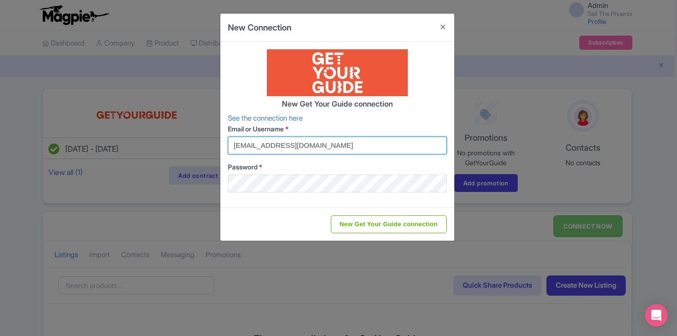
click at [374, 137] on input "marketing@sailthephoenix.com" at bounding box center [337, 146] width 219 height 18
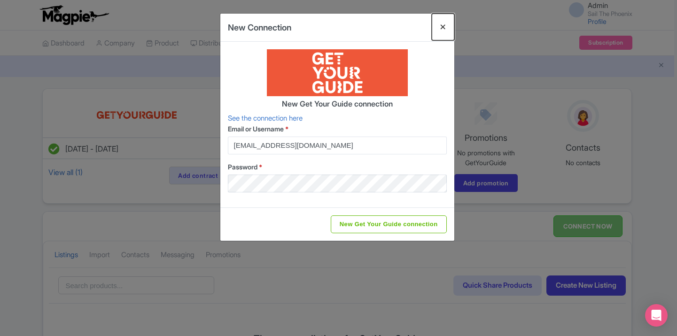
click at [448, 26] on button "Close" at bounding box center [442, 27] width 23 height 27
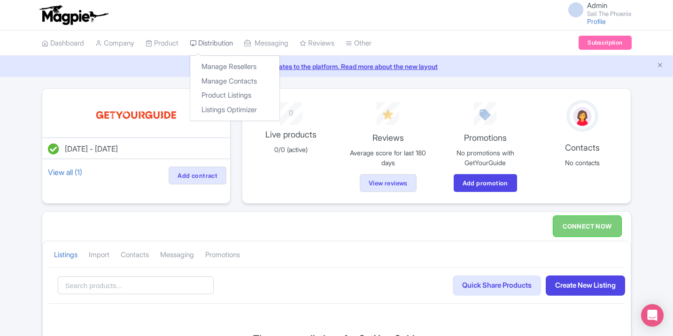
click at [219, 39] on link "Distribution" at bounding box center [211, 44] width 43 height 26
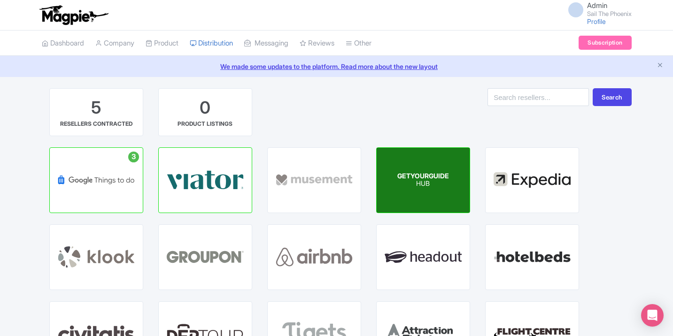
click at [408, 187] on p "HUB" at bounding box center [423, 184] width 52 height 8
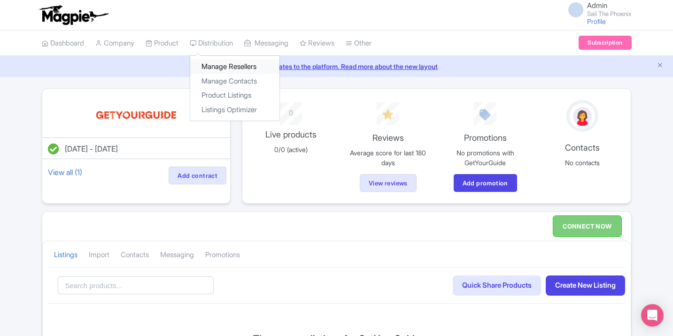
click at [224, 68] on link "Manage Resellers" at bounding box center [234, 67] width 89 height 15
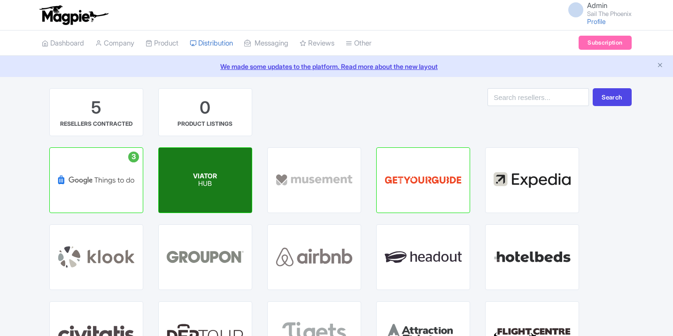
click at [217, 159] on div "VIATOR HUB" at bounding box center [205, 180] width 93 height 65
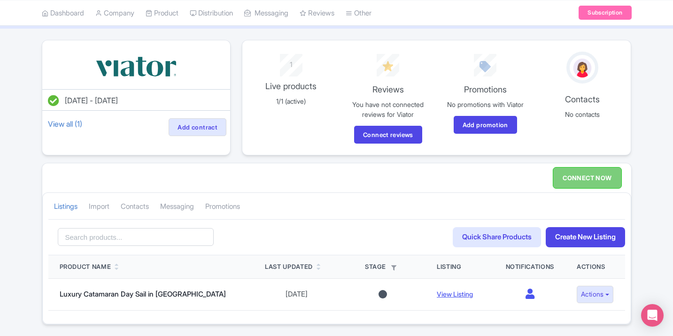
scroll to position [77, 0]
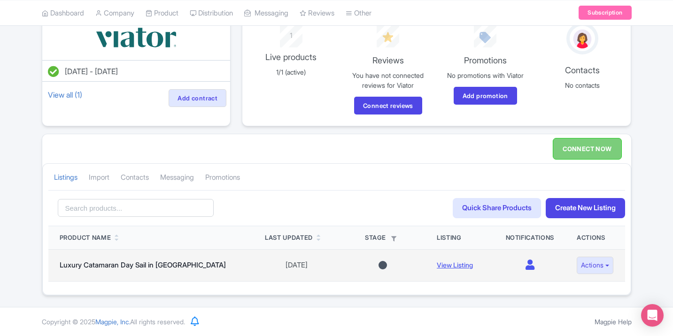
click at [379, 266] on div at bounding box center [382, 265] width 8 height 8
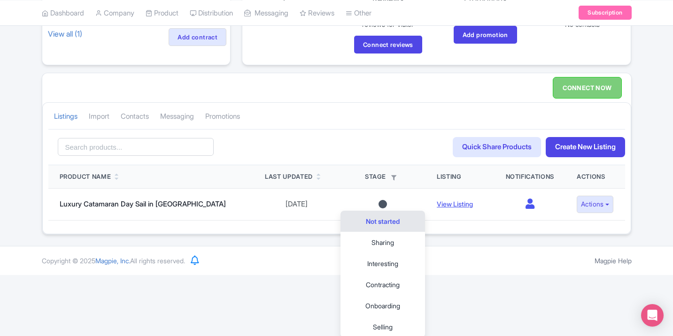
scroll to position [140, 0]
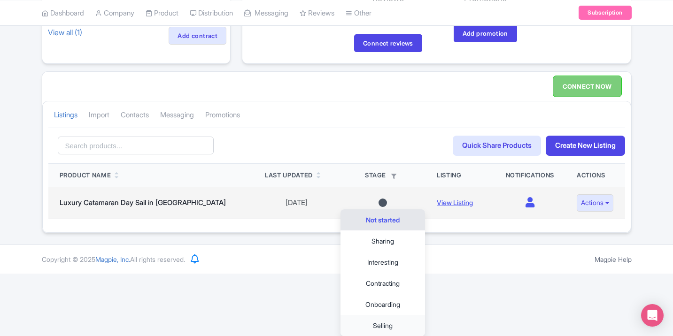
click at [385, 318] on link "Selling" at bounding box center [382, 325] width 85 height 21
click at [384, 320] on link "Selling" at bounding box center [382, 325] width 85 height 21
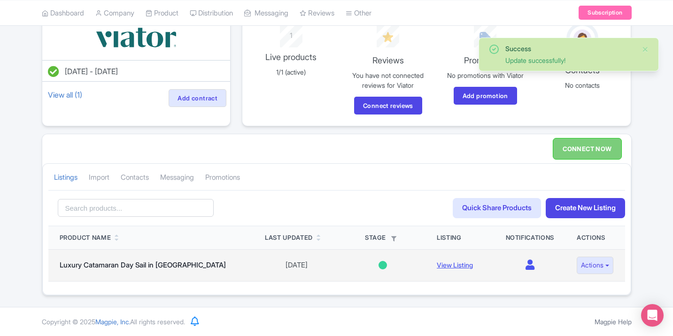
scroll to position [77, 0]
click at [599, 266] on button "Actions" at bounding box center [595, 265] width 37 height 17
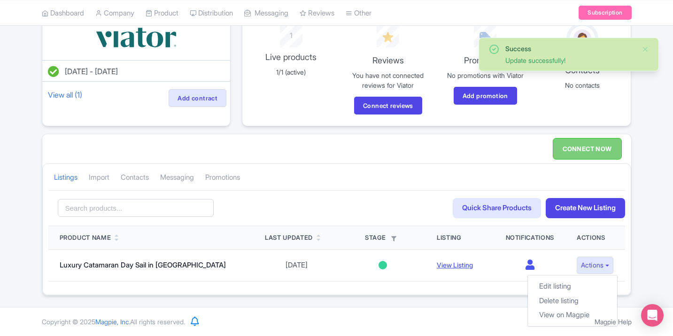
click at [632, 236] on div "Success Update successfully! Aug 18, 2025 - Aug 18, 2026 View all (1) Add contr…" at bounding box center [336, 153] width 601 height 285
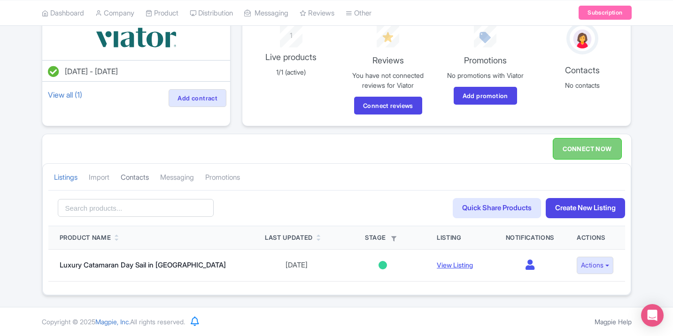
click at [130, 181] on link "Contacts" at bounding box center [135, 178] width 28 height 26
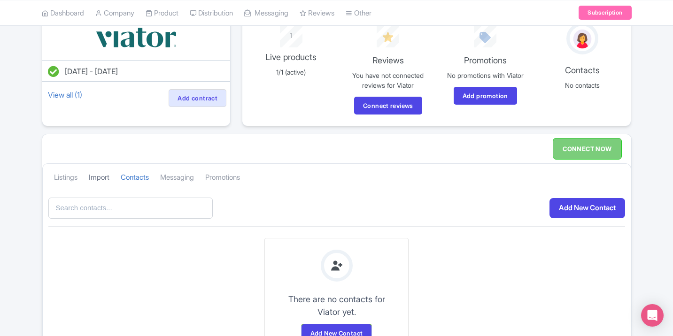
click at [109, 176] on link "Import" at bounding box center [99, 178] width 21 height 26
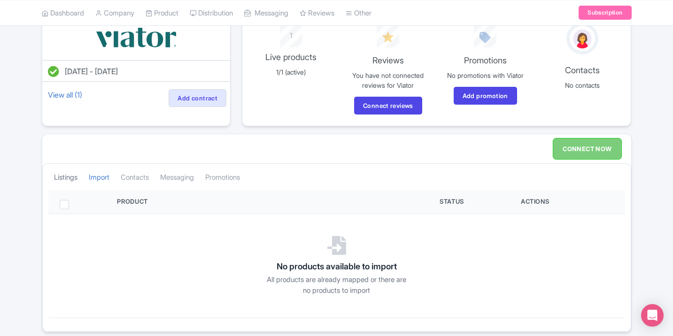
click at [77, 178] on link "Listings" at bounding box center [65, 178] width 23 height 26
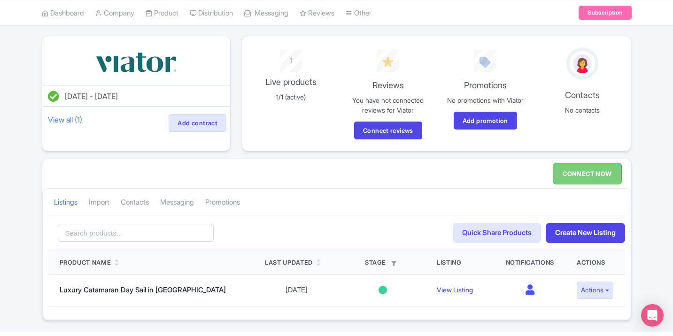
scroll to position [36, 0]
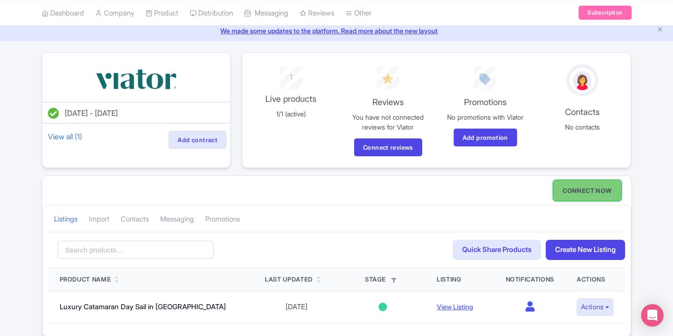
click at [565, 185] on link "CONNECT NOW" at bounding box center [587, 191] width 69 height 22
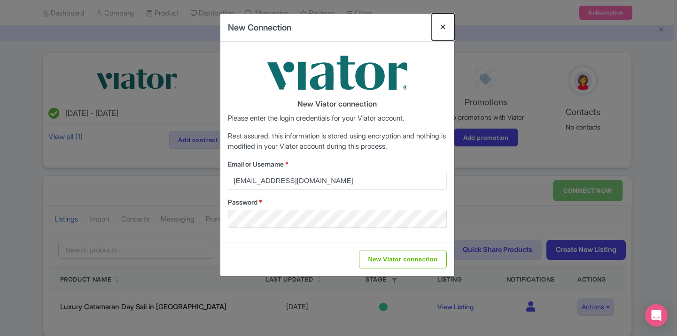
click at [442, 27] on button "Close" at bounding box center [442, 27] width 23 height 27
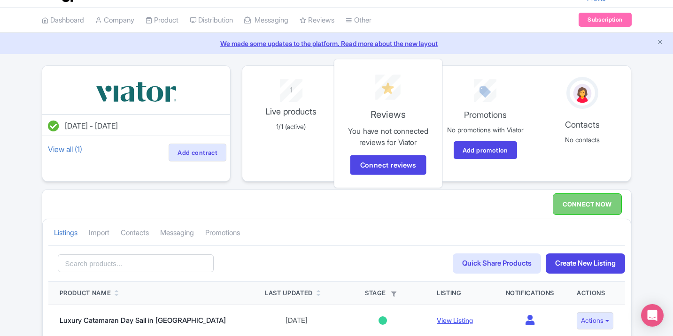
scroll to position [0, 0]
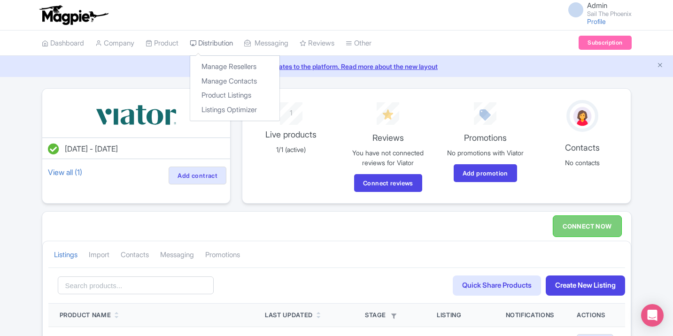
click at [229, 45] on link "Distribution" at bounding box center [211, 44] width 43 height 26
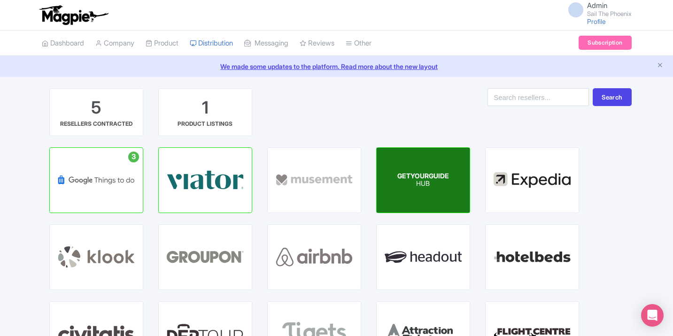
click at [394, 178] on div "GETYOURGUIDE HUB" at bounding box center [423, 180] width 93 height 65
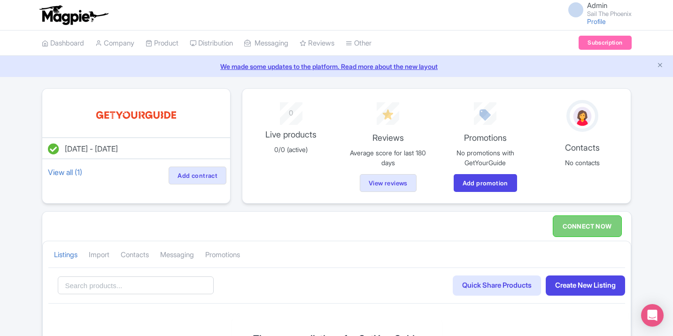
click at [545, 227] on div "CONNECT NOW Listings [GEOGRAPHIC_DATA] Contacts Messaging Promotions Search Qui…" at bounding box center [337, 310] width 590 height 198
click at [564, 225] on link "CONNECT NOW" at bounding box center [587, 227] width 69 height 22
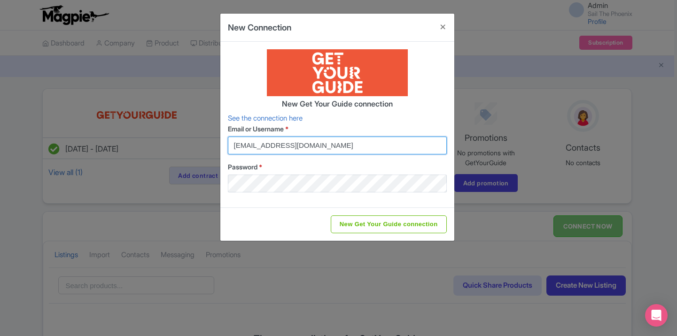
click at [339, 142] on input "marketing@sailthephoenix.com" at bounding box center [337, 146] width 219 height 18
type input "guido@sailthephoenix.com"
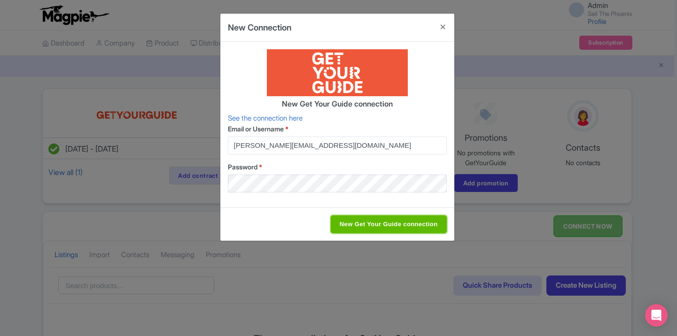
click at [359, 226] on input "New Get Your Guide connection" at bounding box center [389, 225] width 116 height 18
type input "Saving..."
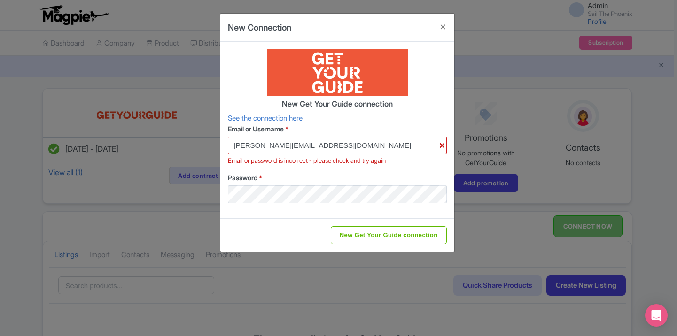
click at [424, 213] on div "New Get Your Guide connection See the connection here Email or Username * guido…" at bounding box center [337, 130] width 234 height 177
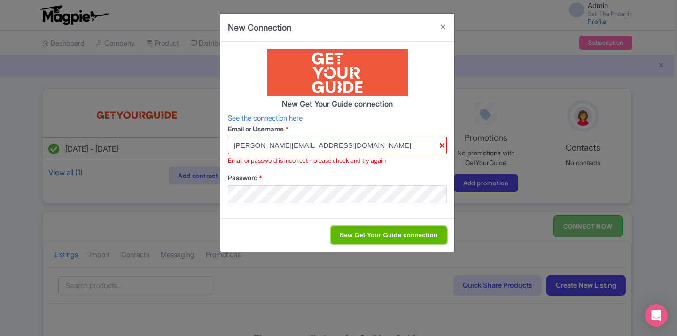
click at [407, 229] on input "New Get Your Guide connection" at bounding box center [389, 235] width 116 height 18
type input "Saving..."
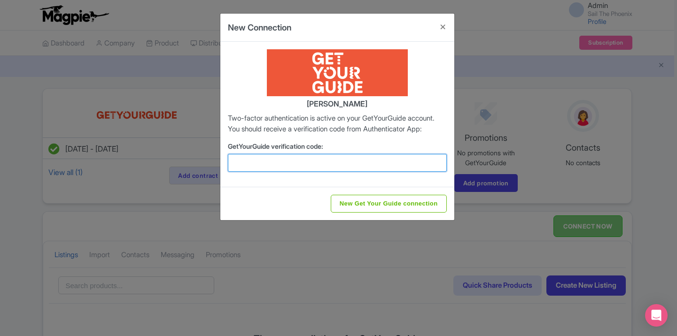
click at [385, 172] on input "GetYourGuide verification code:" at bounding box center [337, 163] width 219 height 18
click at [293, 148] on div "Guido Polko Two-factor authentication is active on your GetYourGuide account. Y…" at bounding box center [337, 114] width 234 height 145
click at [381, 127] on p "Two-factor authentication is active on your GetYourGuide account. You should re…" at bounding box center [337, 123] width 219 height 21
click at [326, 172] on input "GetYourGuide verification code:" at bounding box center [337, 163] width 219 height 18
click at [321, 168] on input "GetYourGuide verification code:" at bounding box center [337, 163] width 219 height 18
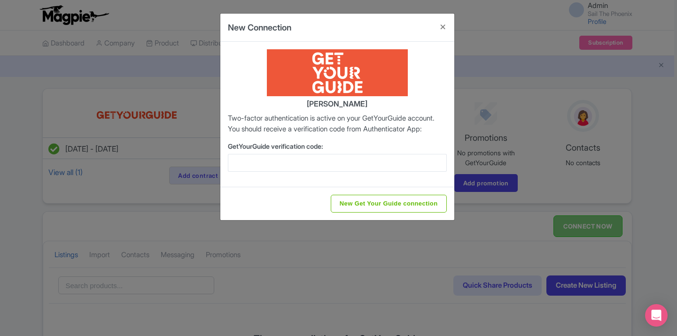
click at [425, 106] on h4 "Guido Polko" at bounding box center [337, 104] width 219 height 8
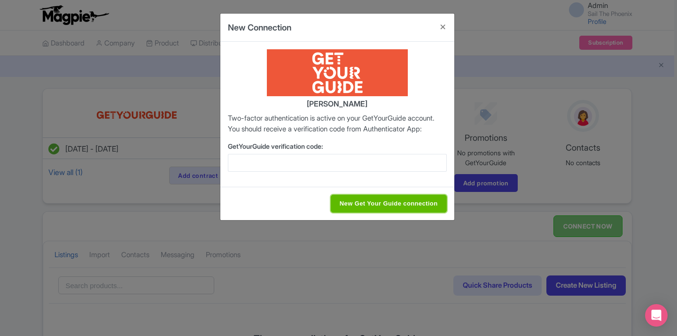
click at [393, 213] on input "New Get Your Guide connection" at bounding box center [389, 204] width 116 height 18
type input "Saving..."
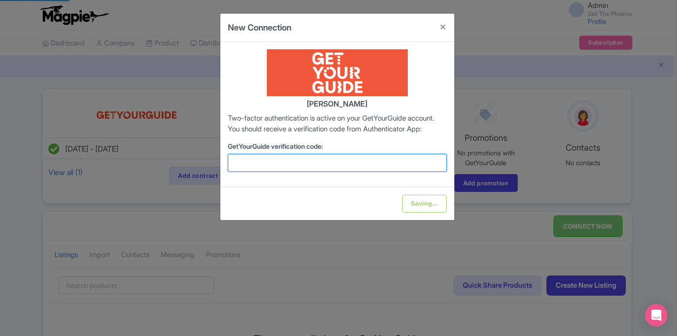
click at [392, 172] on input "GetYourGuide verification code:" at bounding box center [337, 163] width 219 height 18
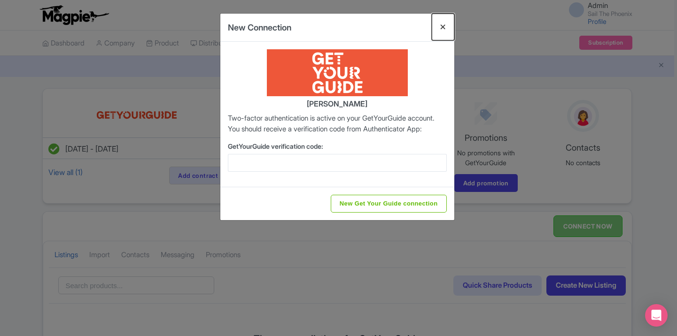
click at [443, 29] on button "Close" at bounding box center [442, 27] width 23 height 27
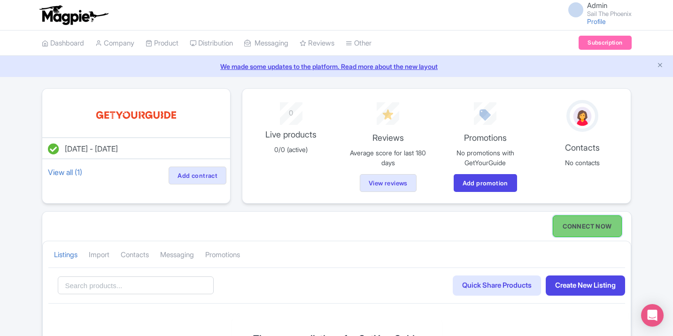
click at [561, 220] on link "CONNECT NOW" at bounding box center [587, 227] width 69 height 22
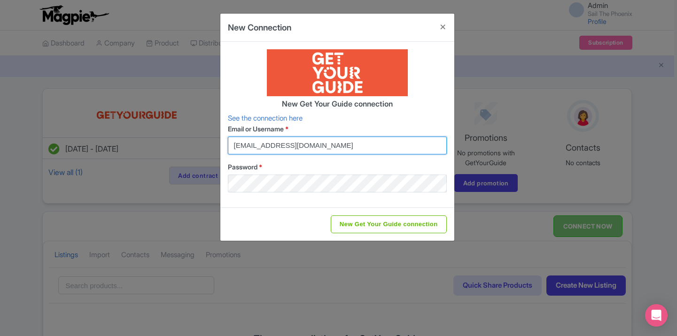
click at [344, 145] on input "marketing@sailthephoenix.com" at bounding box center [337, 146] width 219 height 18
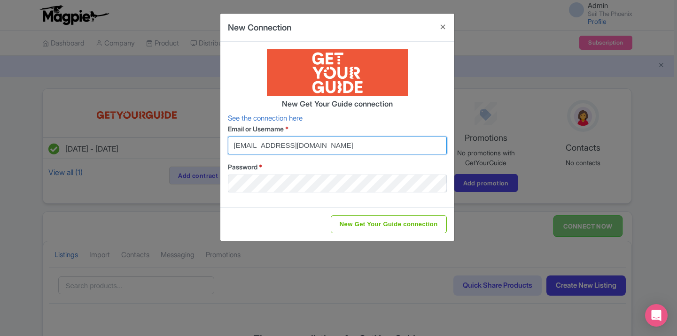
click at [344, 145] on input "marketing@sailthephoenix.com" at bounding box center [337, 146] width 219 height 18
type input "guido@sailthephoenix.com"
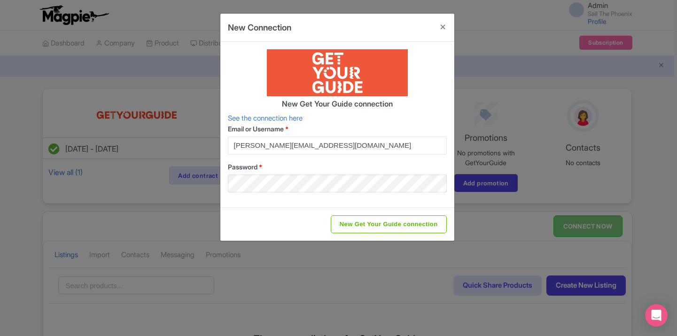
click at [431, 198] on div "New Get Your Guide connection See the connection here Email or Username * guido…" at bounding box center [337, 125] width 234 height 166
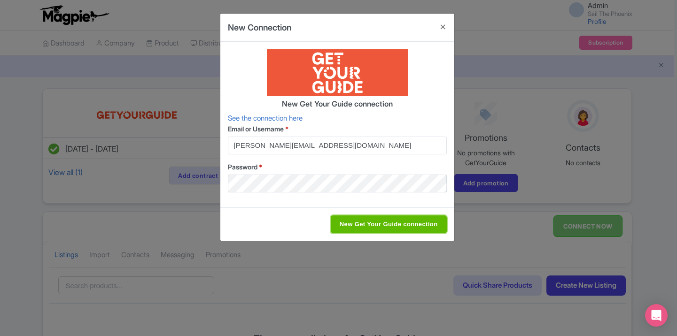
click at [412, 216] on input "New Get Your Guide connection" at bounding box center [389, 225] width 116 height 18
type input "Saving..."
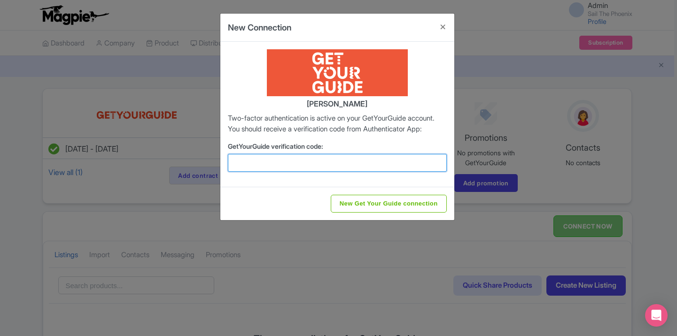
click at [373, 169] on input "GetYourGuide verification code:" at bounding box center [337, 163] width 219 height 18
type input "972303"
click at [331, 195] on input "New Get Your Guide connection" at bounding box center [389, 204] width 116 height 18
type input "New Get Your Guide connection"
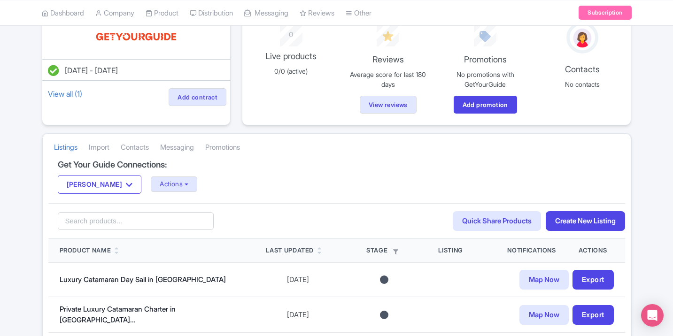
scroll to position [75, 0]
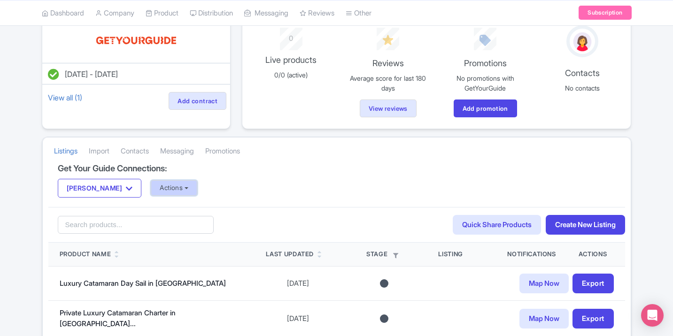
click at [167, 187] on button "Actions" at bounding box center [174, 187] width 46 height 15
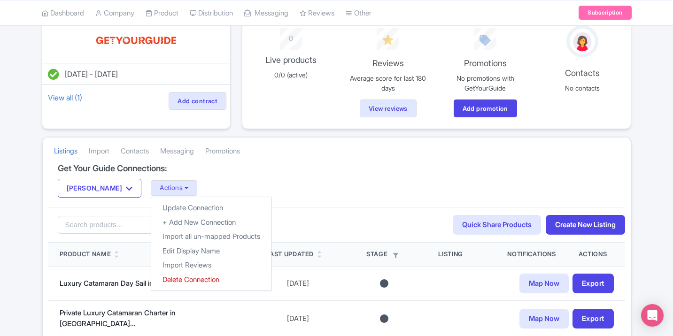
click at [232, 182] on div "Guido Polko Guido Polko Actions Update Connection + Add New Connection Import a…" at bounding box center [337, 188] width 558 height 19
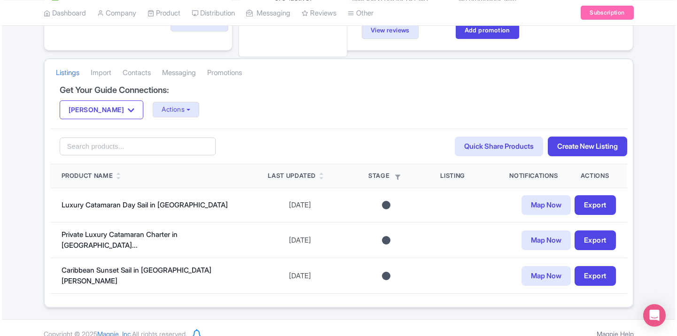
scroll to position [163, 0]
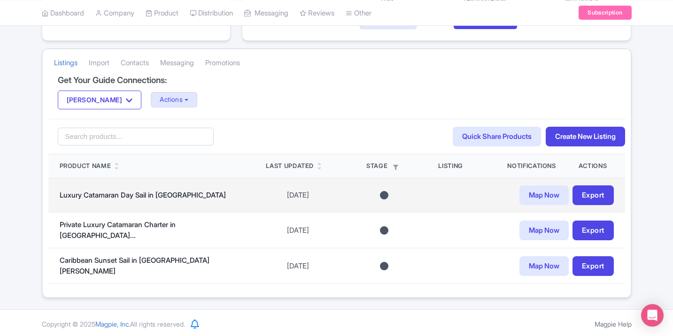
click at [458, 194] on div "Map Now Export" at bounding box center [525, 195] width 175 height 20
click at [554, 196] on link "Map Now" at bounding box center [543, 195] width 49 height 20
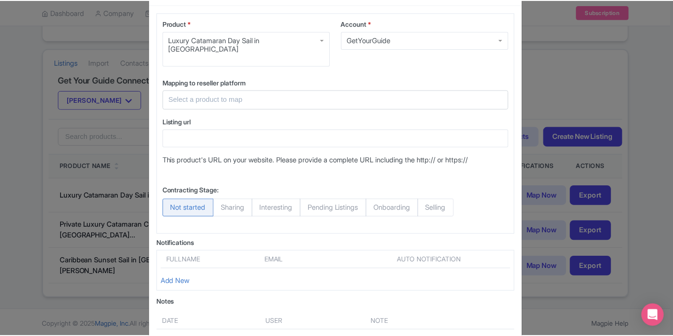
scroll to position [0, 0]
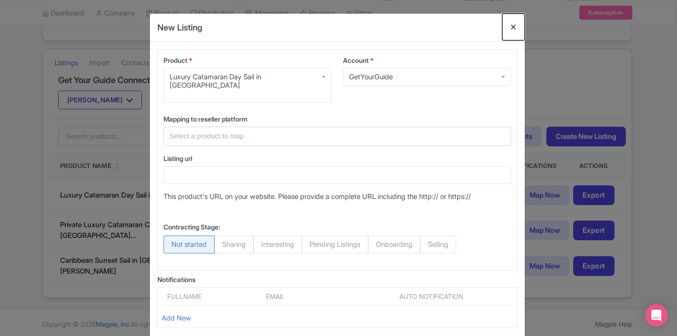
click at [511, 31] on button "Close" at bounding box center [513, 27] width 23 height 27
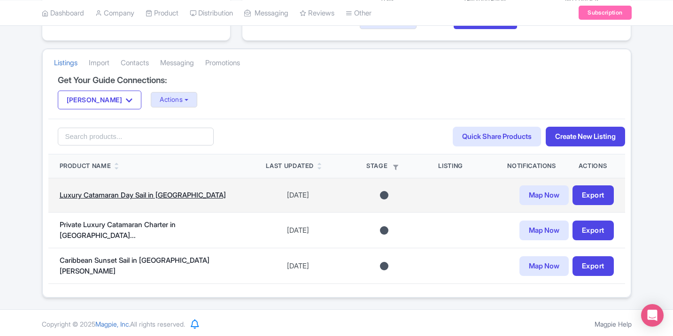
click at [184, 195] on link "Luxury Catamaran Day Sail in Sint Maarten" at bounding box center [143, 195] width 166 height 9
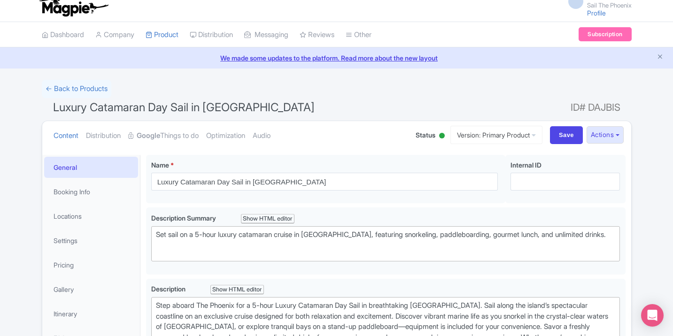
scroll to position [8, 0]
click at [92, 87] on link "← Back to Products" at bounding box center [76, 89] width 69 height 18
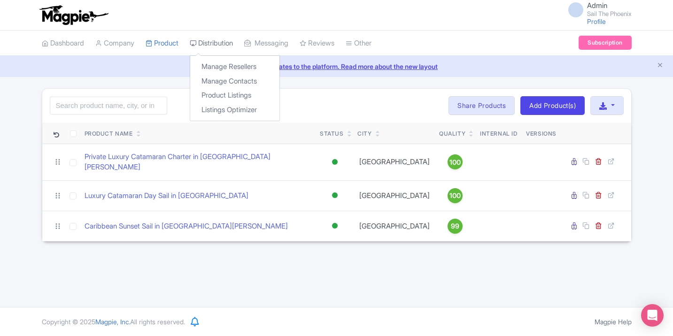
click at [221, 40] on link "Distribution" at bounding box center [211, 44] width 43 height 26
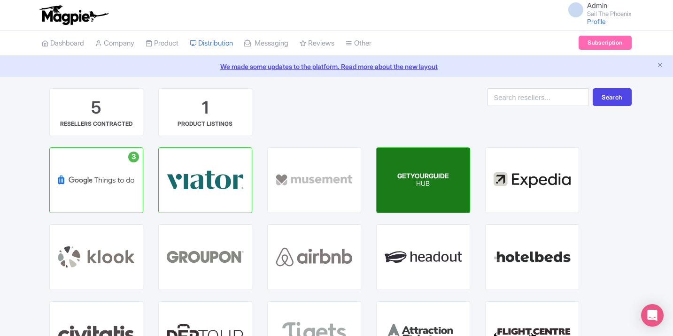
click at [409, 173] on span "GETYOURGUIDE" at bounding box center [423, 176] width 52 height 8
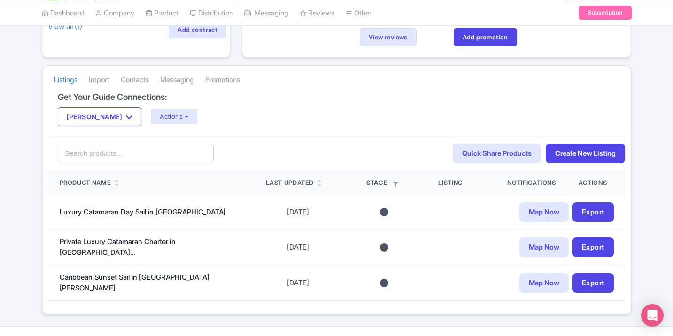
scroll to position [163, 0]
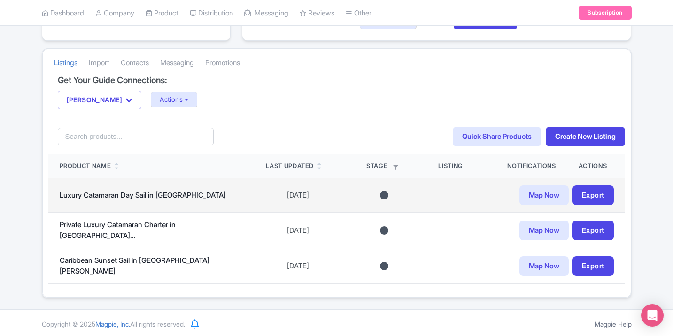
click at [380, 196] on div at bounding box center [384, 195] width 8 height 8
click at [383, 198] on div at bounding box center [384, 195] width 8 height 8
click at [380, 199] on div at bounding box center [384, 195] width 8 height 8
click at [449, 193] on div "Map Now Export" at bounding box center [525, 195] width 175 height 20
click at [380, 200] on td at bounding box center [384, 195] width 86 height 35
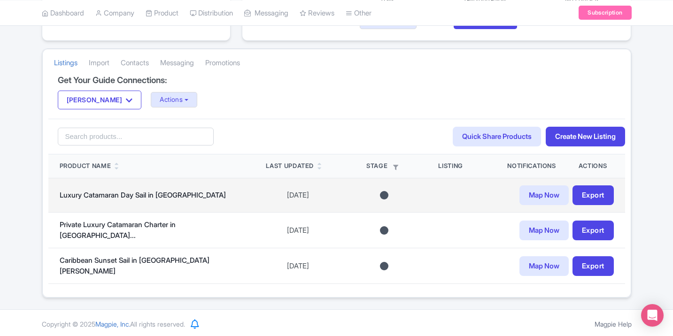
click at [380, 195] on div at bounding box center [384, 195] width 8 height 8
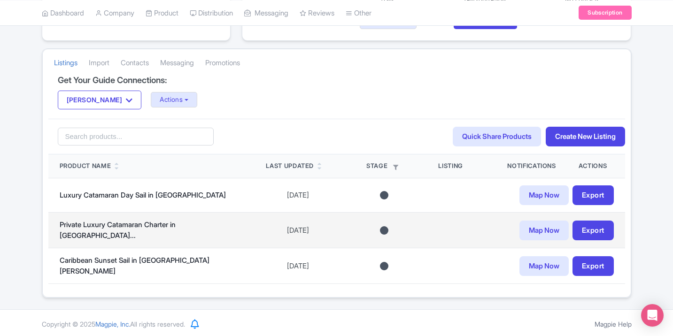
click at [378, 226] on div at bounding box center [384, 230] width 64 height 8
click at [382, 232] on div at bounding box center [384, 230] width 8 height 8
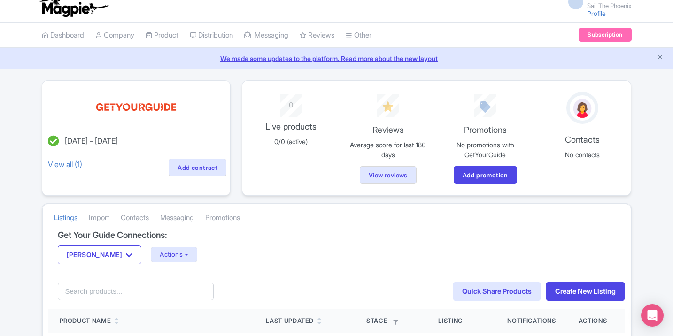
scroll to position [0, 0]
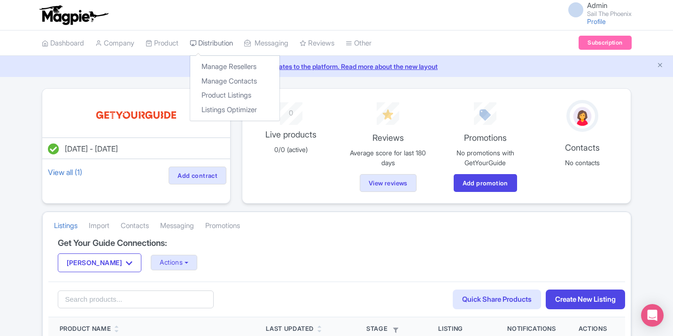
click at [204, 39] on link "Distribution" at bounding box center [211, 44] width 43 height 26
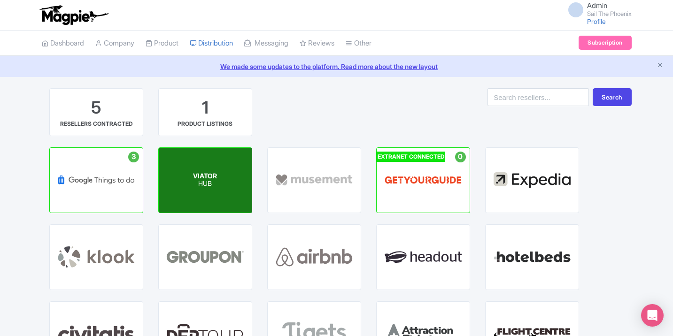
click at [186, 177] on div "VIATOR HUB" at bounding box center [205, 180] width 93 height 65
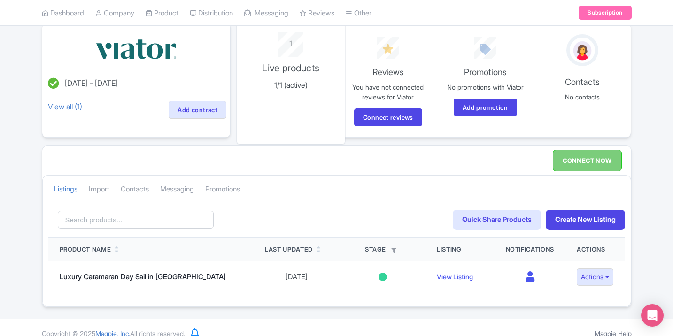
scroll to position [77, 0]
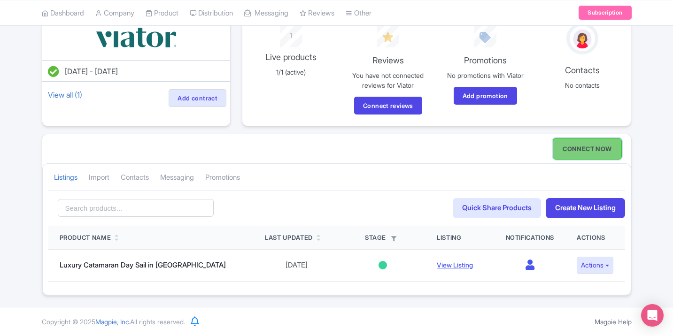
click at [587, 152] on link "CONNECT NOW" at bounding box center [587, 149] width 69 height 22
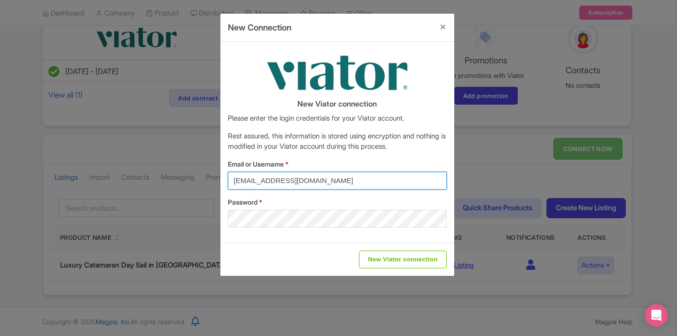
click at [347, 176] on input "marketing@sailthephoenix.com" at bounding box center [337, 181] width 219 height 18
type input "guido@sailthephoenix.com"
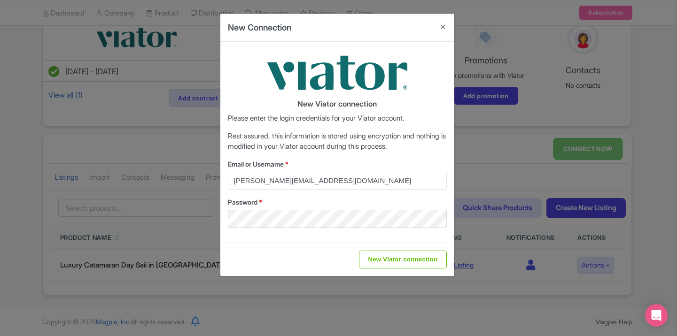
click at [377, 193] on div "Email or Username * guido@sailthephoenix.com Password *" at bounding box center [337, 193] width 219 height 69
click at [392, 263] on input "New Viator connection" at bounding box center [402, 260] width 87 height 18
type input "Saving..."
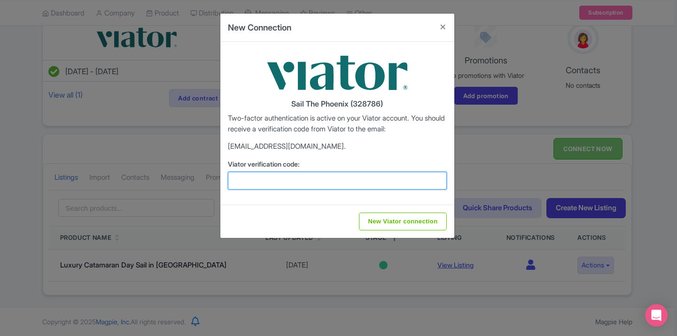
click at [359, 186] on input "Viator verification code:" at bounding box center [337, 181] width 219 height 18
click at [357, 185] on input "Viator verification code:" at bounding box center [337, 181] width 219 height 18
type input "990864"
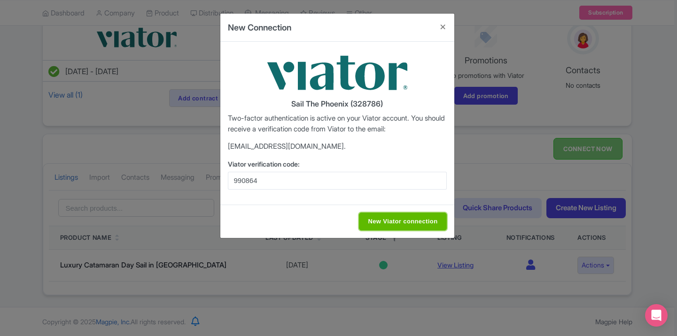
click at [413, 219] on input "New Viator connection" at bounding box center [402, 222] width 87 height 18
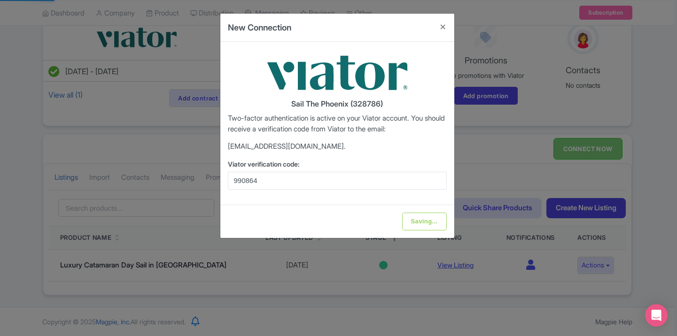
type input "New Viator connection"
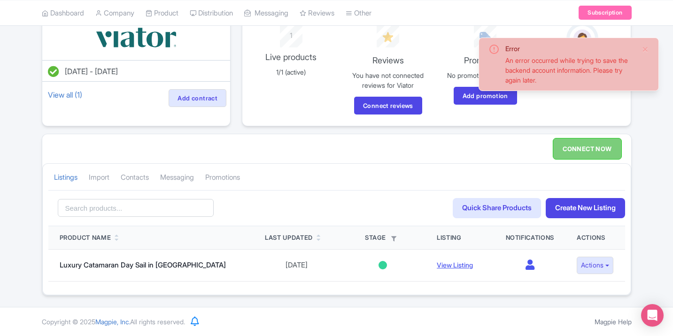
click at [424, 158] on div "CONNECT NOW Listings Import Contacts Messaging Promotions Search Quick Share Pr…" at bounding box center [337, 215] width 590 height 162
click at [646, 49] on button "Close" at bounding box center [645, 49] width 8 height 11
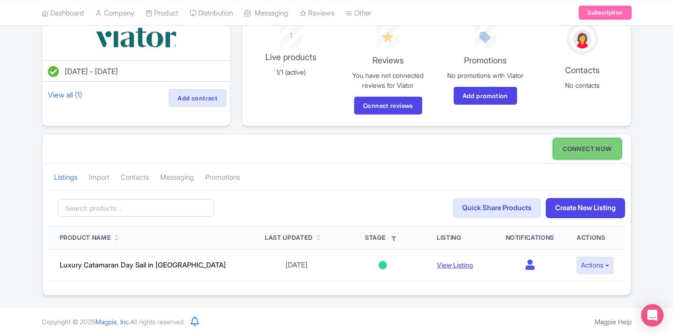
click at [580, 159] on link "CONNECT NOW" at bounding box center [587, 149] width 69 height 22
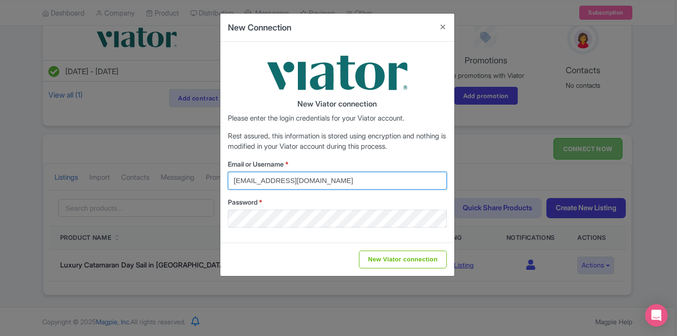
click at [376, 180] on input "marketing@sailthephoenix.com" at bounding box center [337, 181] width 219 height 18
type input "guido@sailthephoenix.com"
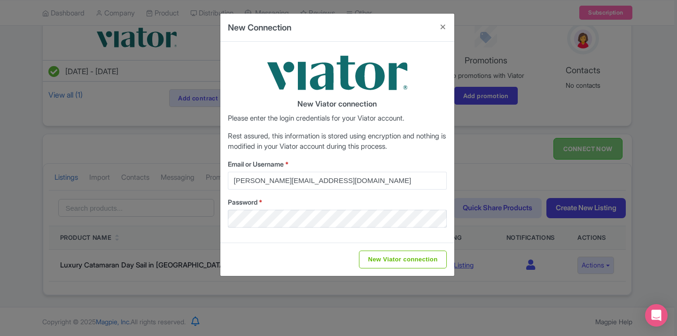
click at [418, 241] on div "New Viator connection Please enter the login credentials for your Viator accoun…" at bounding box center [337, 142] width 234 height 201
click at [409, 252] on input "New Viator connection" at bounding box center [402, 260] width 87 height 18
type input "Saving..."
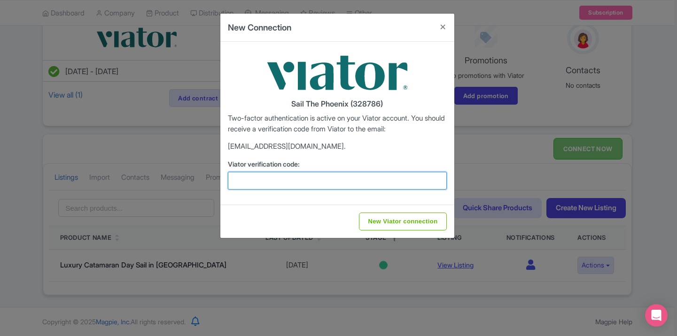
click at [270, 179] on input "Viator verification code:" at bounding box center [337, 181] width 219 height 18
type input "990864"
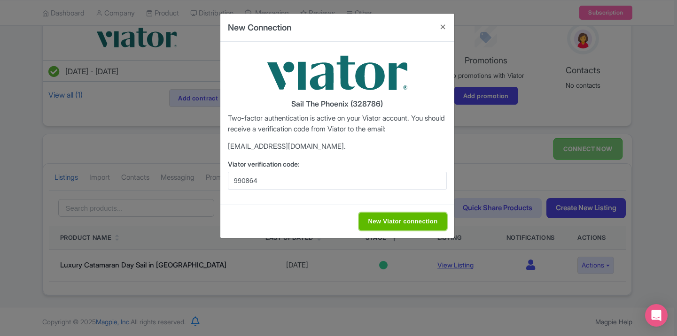
click at [372, 215] on input "New Viator connection" at bounding box center [402, 222] width 87 height 18
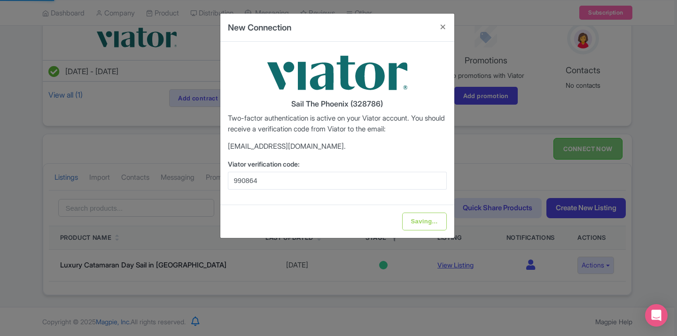
type input "New Viator connection"
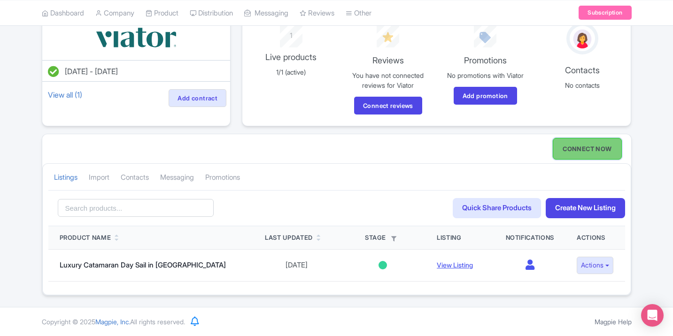
click at [558, 156] on link "CONNECT NOW" at bounding box center [587, 149] width 69 height 22
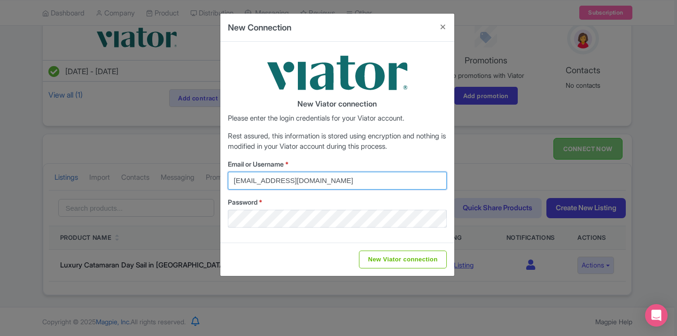
click at [325, 187] on input "marketing@sailthephoenix.com" at bounding box center [337, 181] width 219 height 18
type input "guido@sailthephoenix.com"
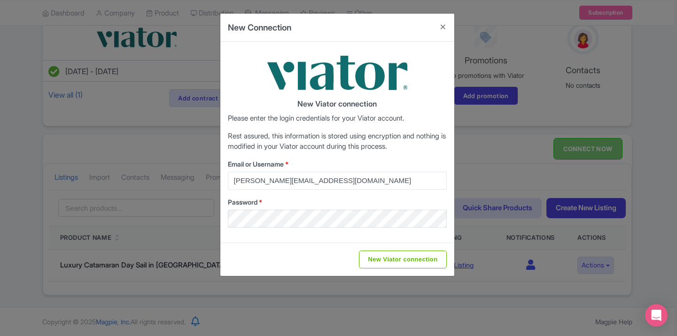
click at [423, 235] on div "New Viator connection Please enter the login credentials for your Viator accoun…" at bounding box center [337, 142] width 234 height 201
click at [412, 254] on input "New Viator connection" at bounding box center [402, 260] width 87 height 18
type input "Saving..."
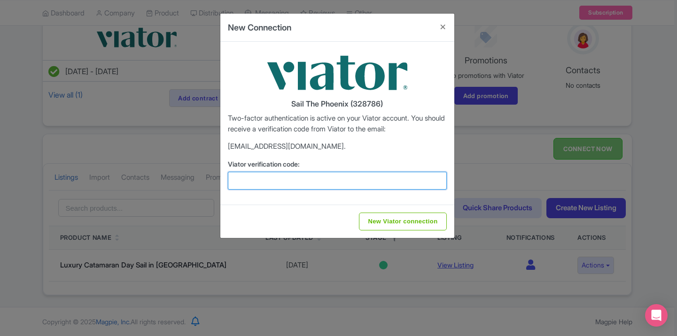
click at [356, 180] on input "Viator verification code:" at bounding box center [337, 181] width 219 height 18
type input "990864"
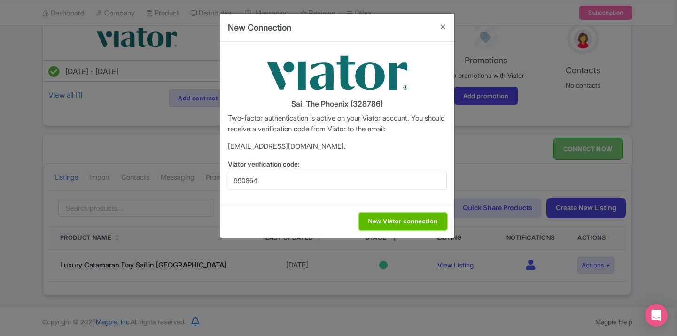
click at [391, 220] on input "New Viator connection" at bounding box center [402, 222] width 87 height 18
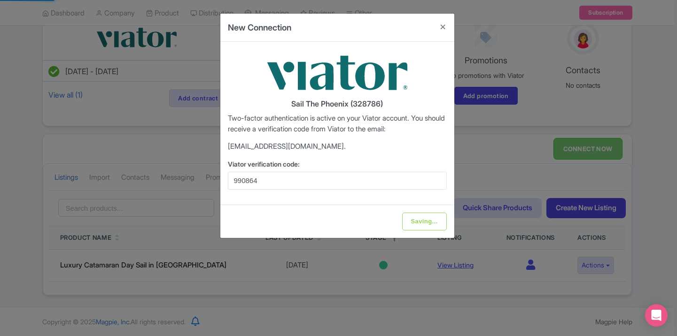
type input "New Viator connection"
